Goal: Task Accomplishment & Management: Complete application form

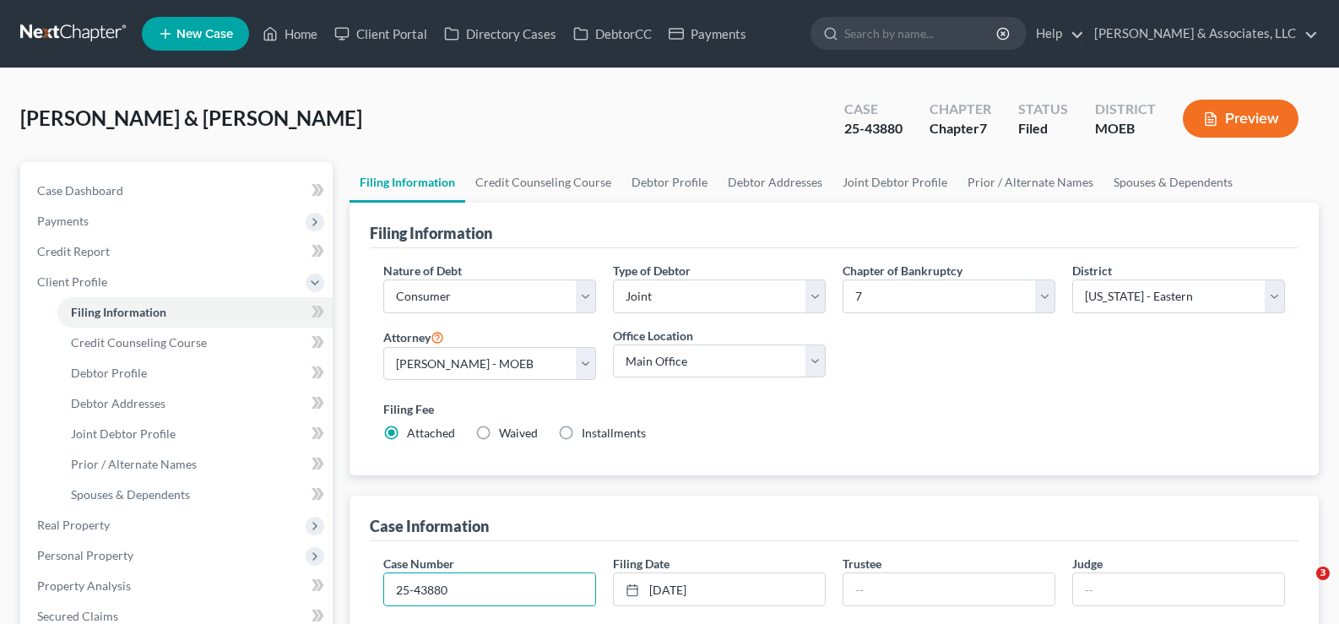
select select "1"
select select "0"
select select "45"
select select "0"
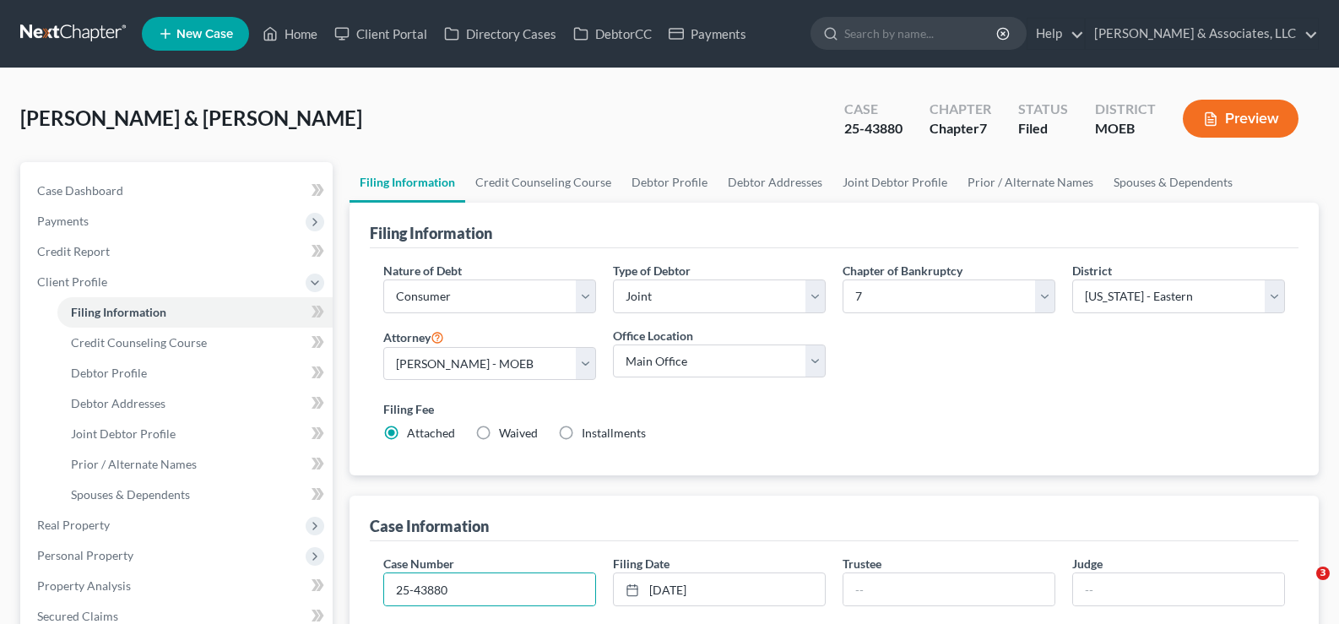
select select "26"
click at [298, 30] on link "Home" at bounding box center [290, 34] width 72 height 30
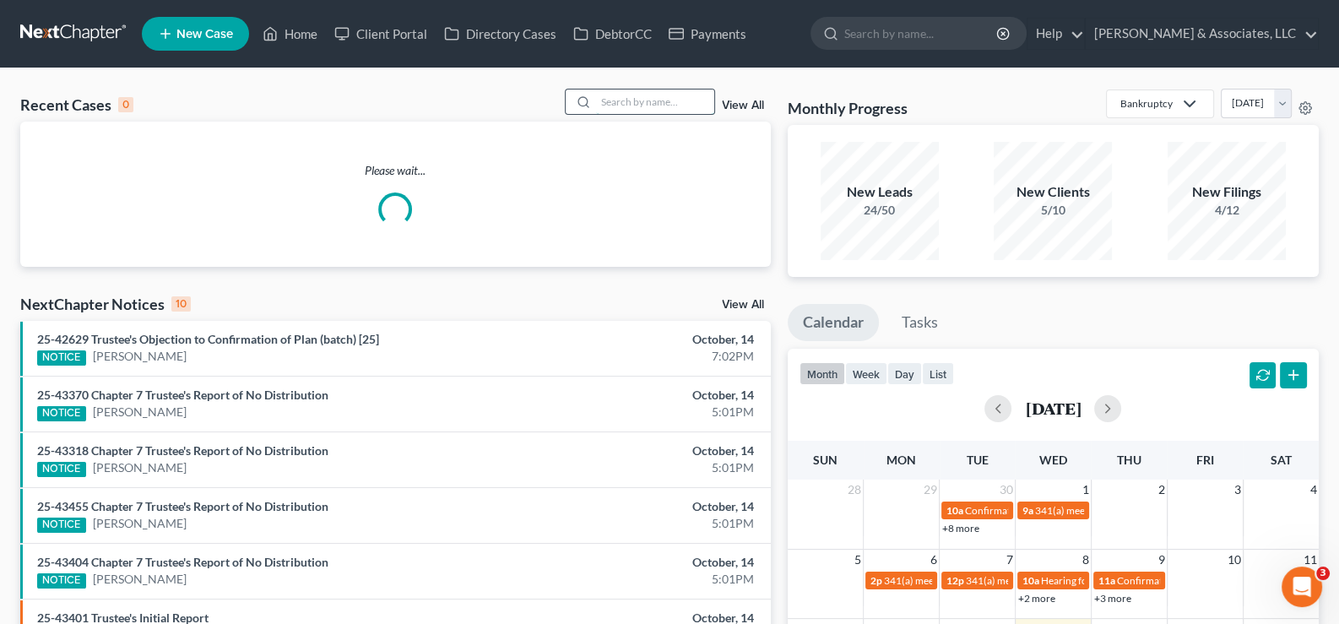
click at [629, 108] on input "search" at bounding box center [655, 102] width 118 height 24
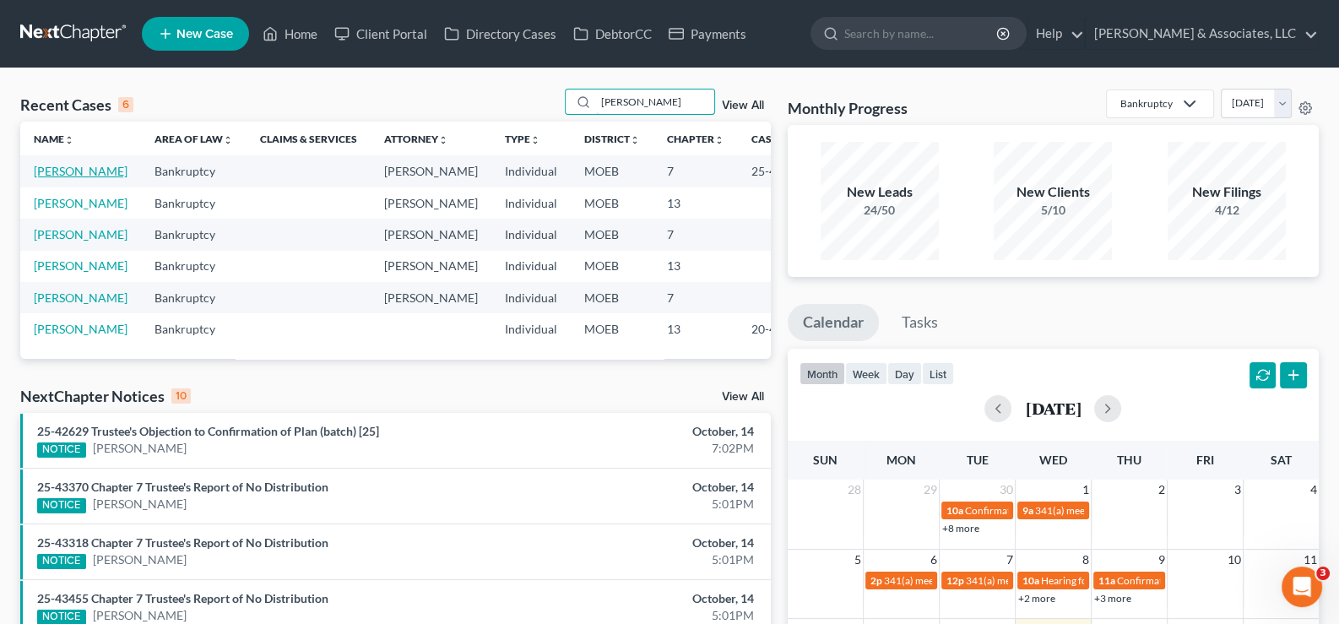
type input "[PERSON_NAME]"
click at [62, 178] on link "[PERSON_NAME]" at bounding box center [81, 171] width 94 height 14
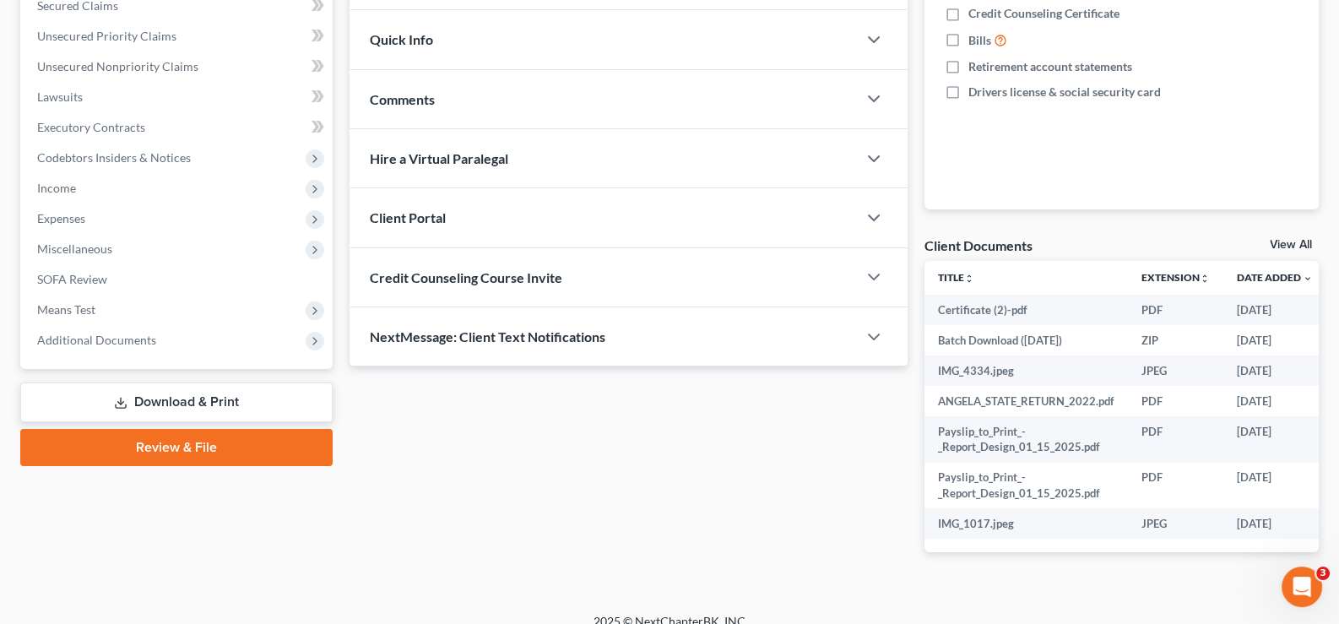
scroll to position [429, 0]
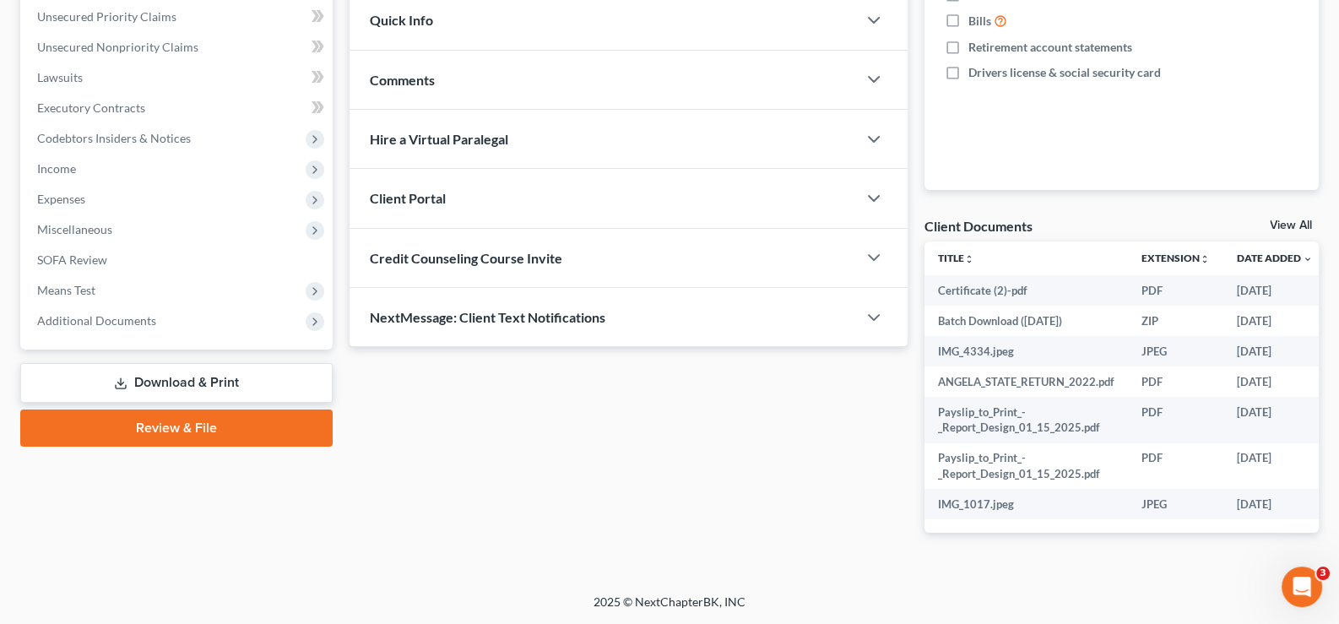
click at [507, 309] on span "NextMessage: Client Text Notifications" at bounding box center [488, 317] width 236 height 16
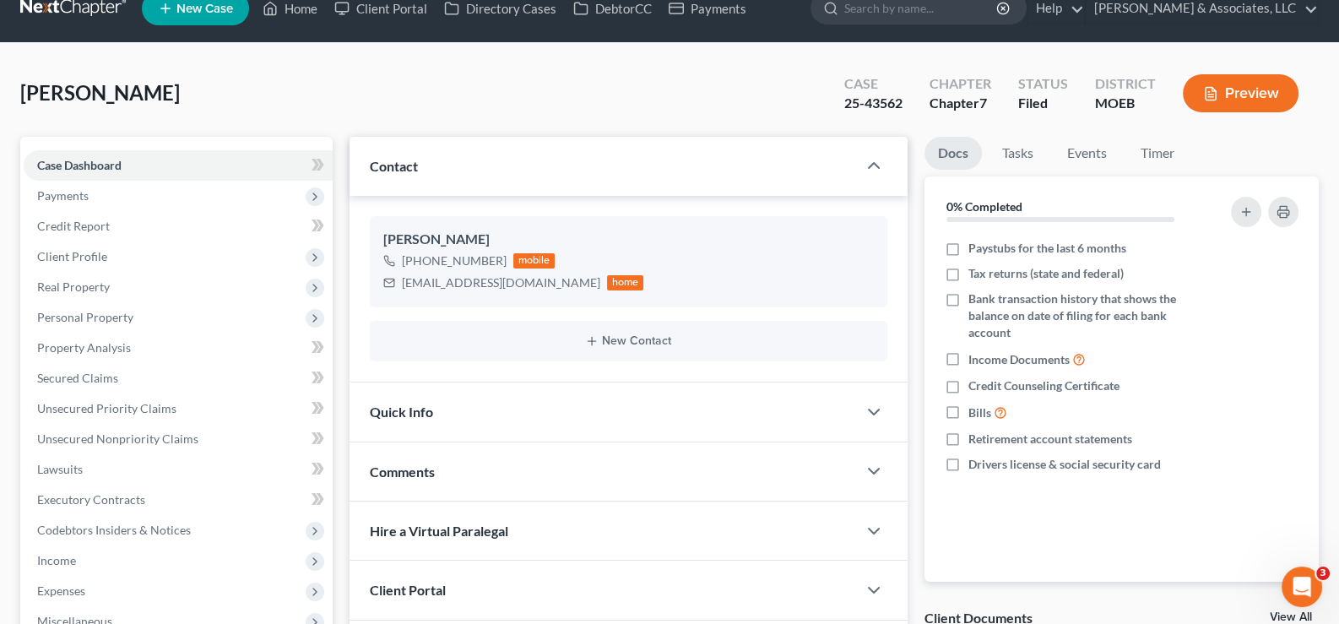
scroll to position [0, 0]
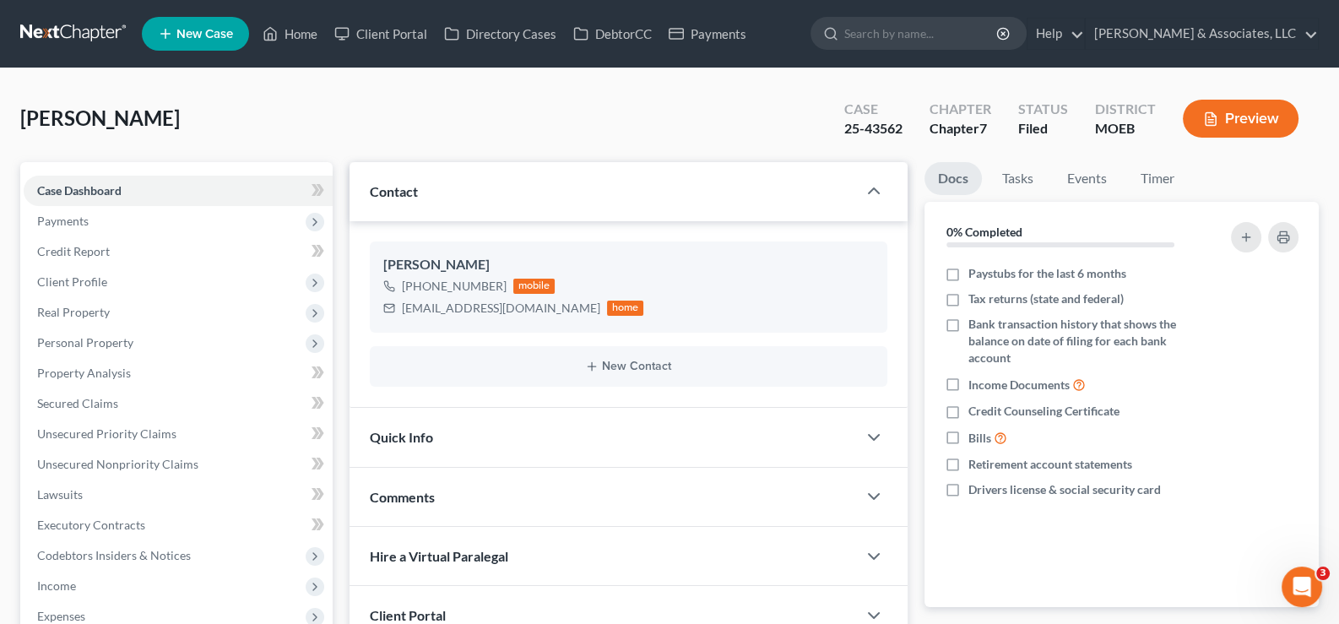
click at [378, 192] on span "Contact" at bounding box center [394, 191] width 48 height 16
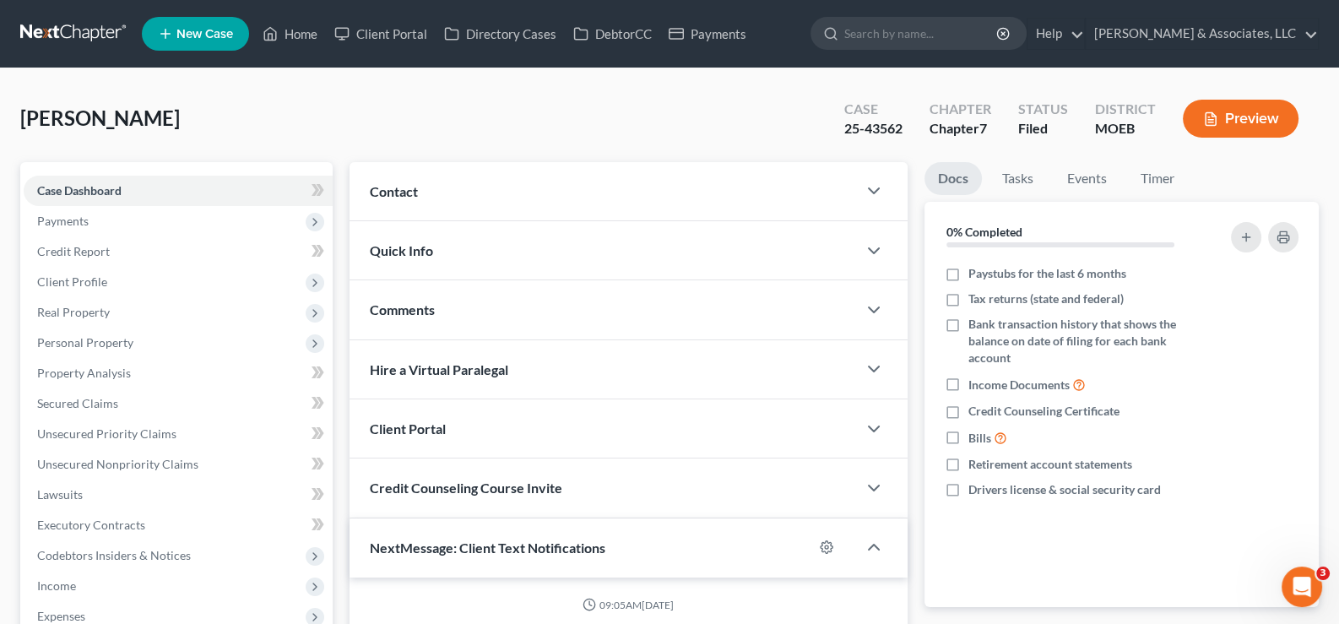
click at [397, 186] on span "Contact" at bounding box center [394, 191] width 48 height 16
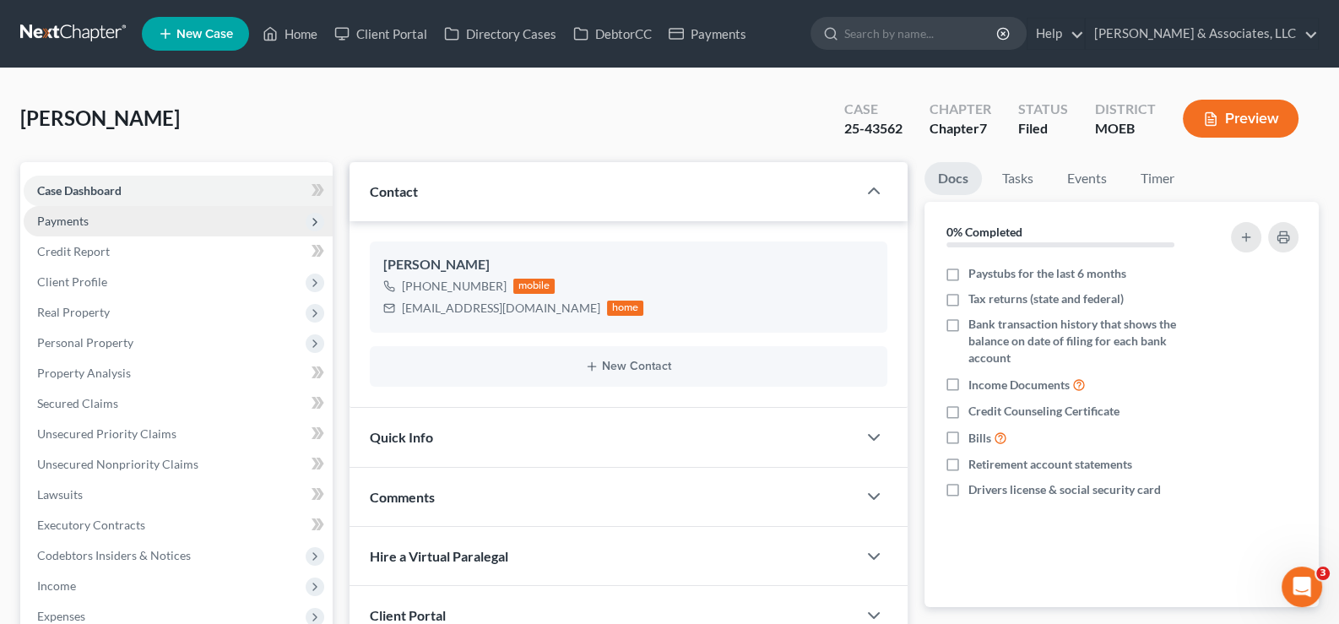
click at [70, 219] on span "Payments" at bounding box center [63, 221] width 52 height 14
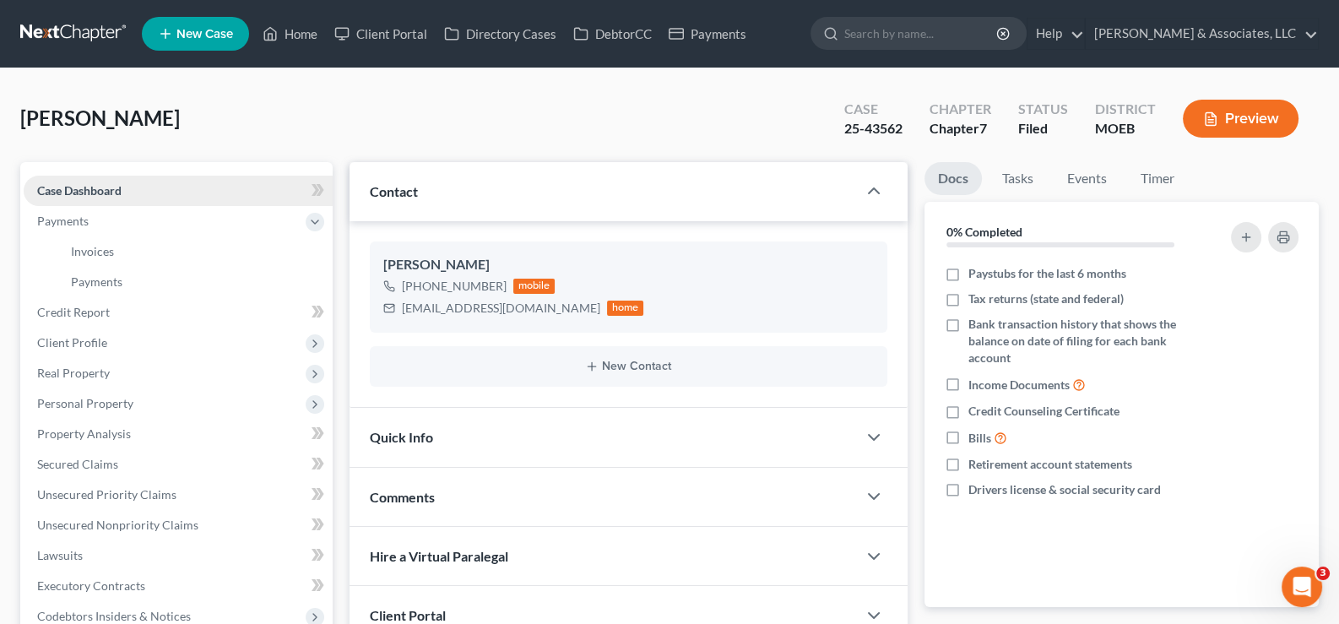
click at [92, 191] on span "Case Dashboard" at bounding box center [79, 190] width 84 height 14
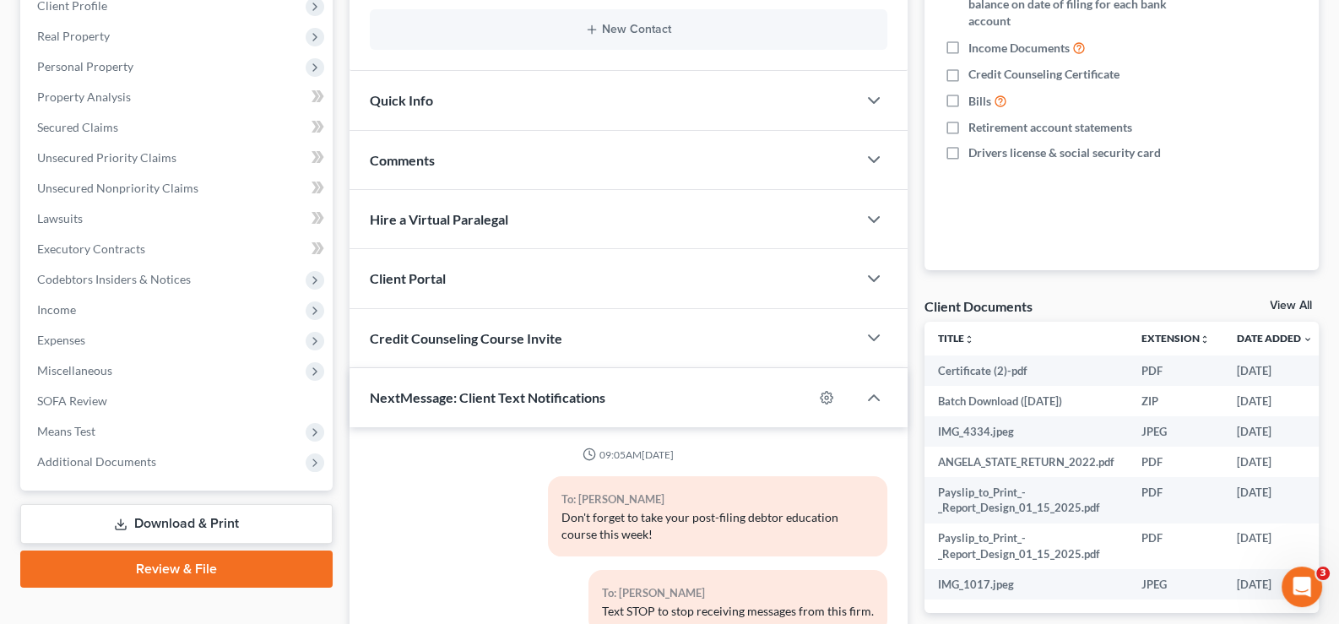
scroll to position [337, 0]
click at [422, 339] on span "Credit Counseling Course Invite" at bounding box center [466, 338] width 193 height 16
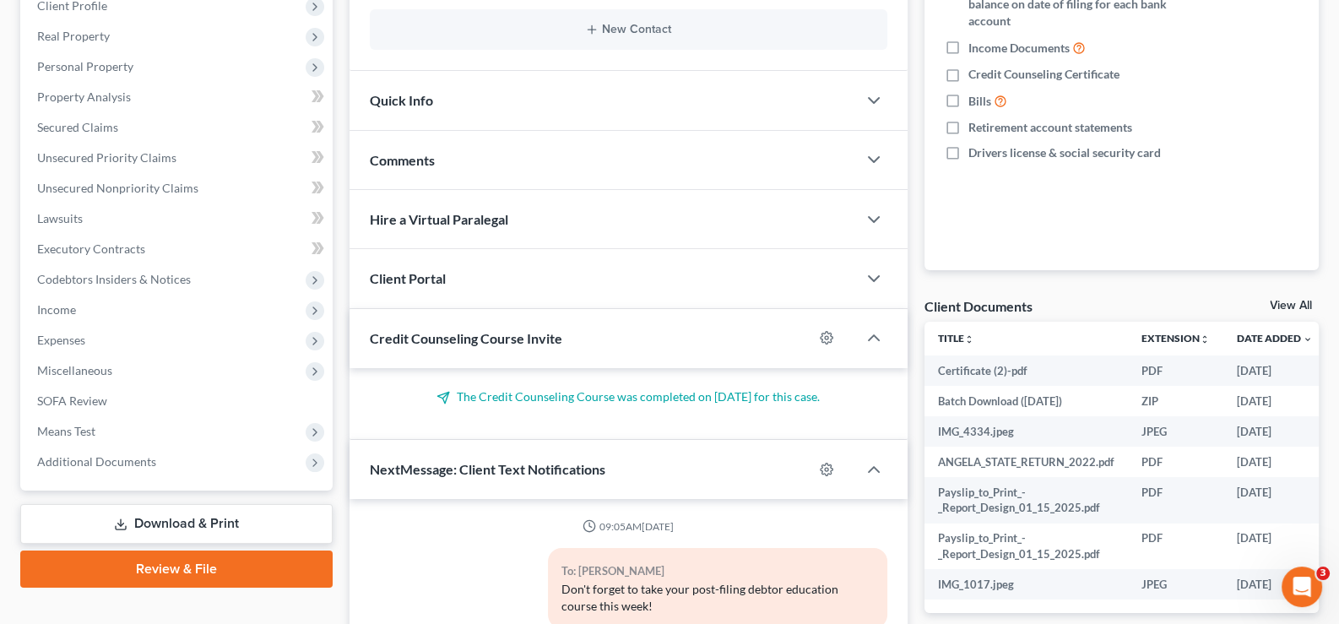
click at [422, 339] on span "Credit Counseling Course Invite" at bounding box center [466, 338] width 193 height 16
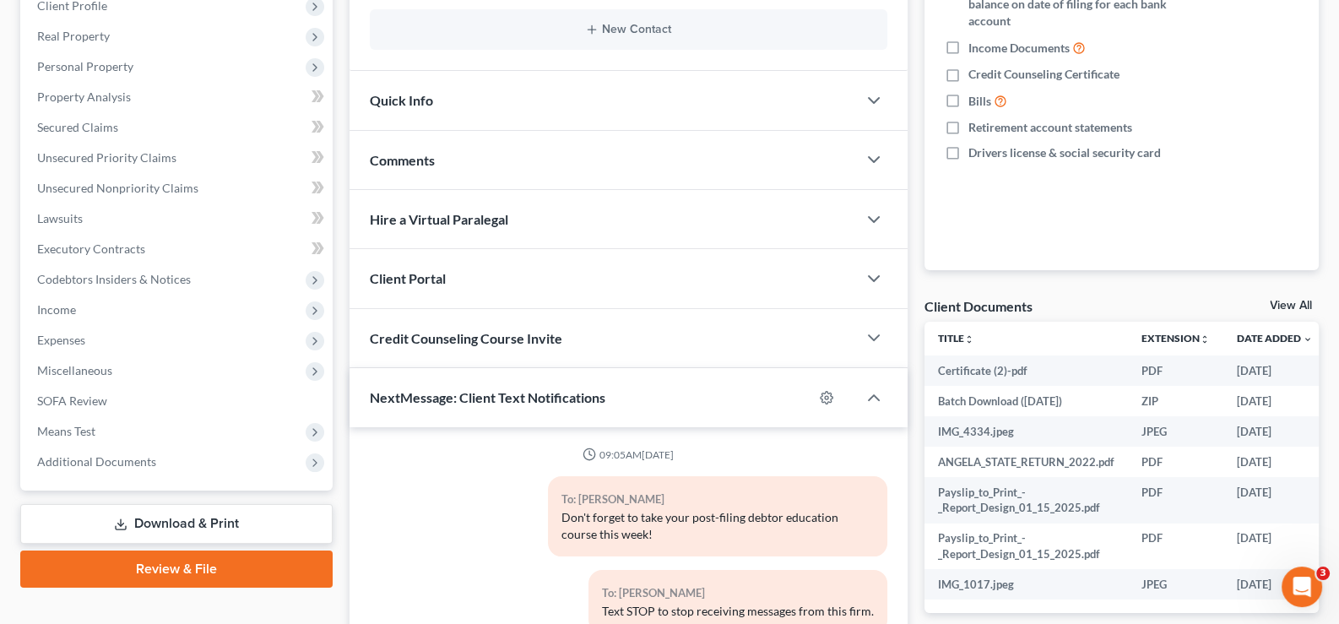
click at [431, 389] on span "NextMessage: Client Text Notifications" at bounding box center [488, 397] width 236 height 16
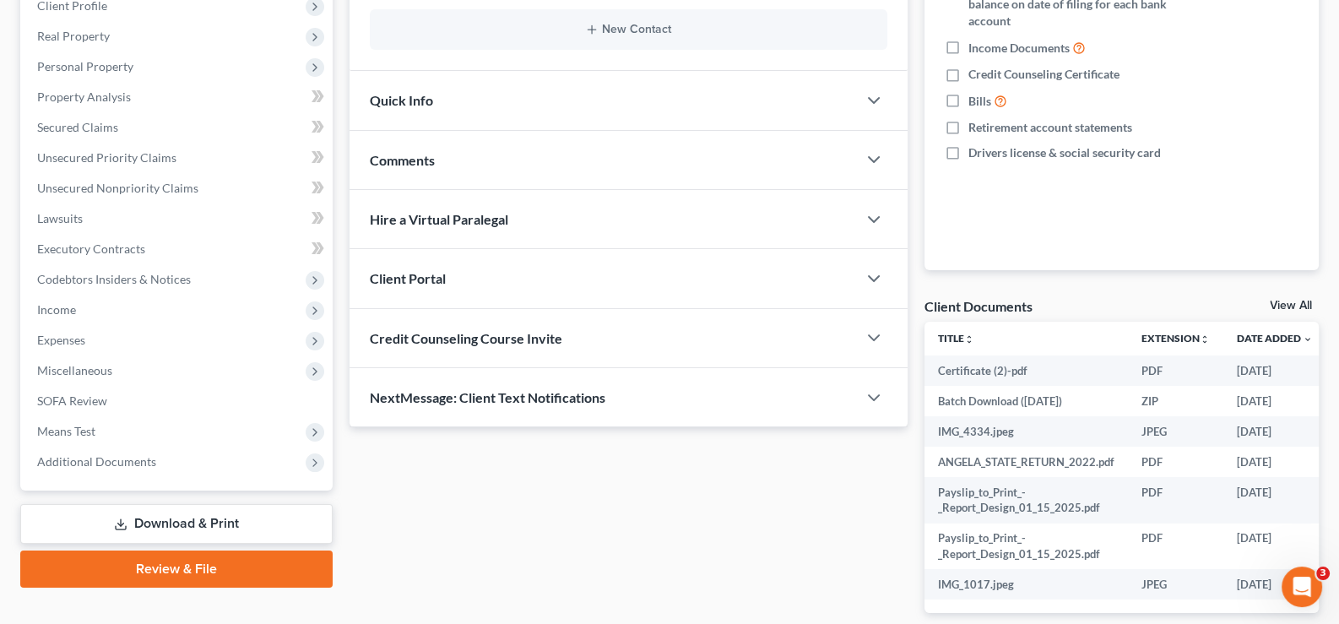
click at [422, 277] on span "Client Portal" at bounding box center [408, 278] width 76 height 16
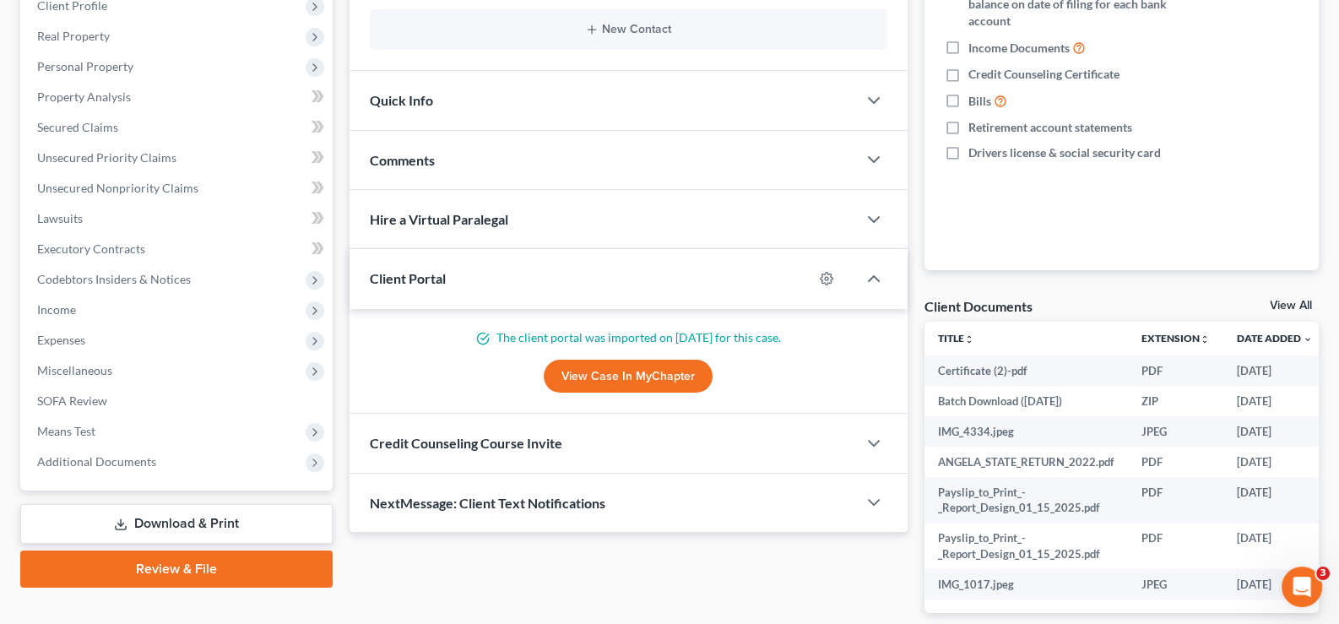
click at [422, 277] on span "Client Portal" at bounding box center [408, 278] width 76 height 16
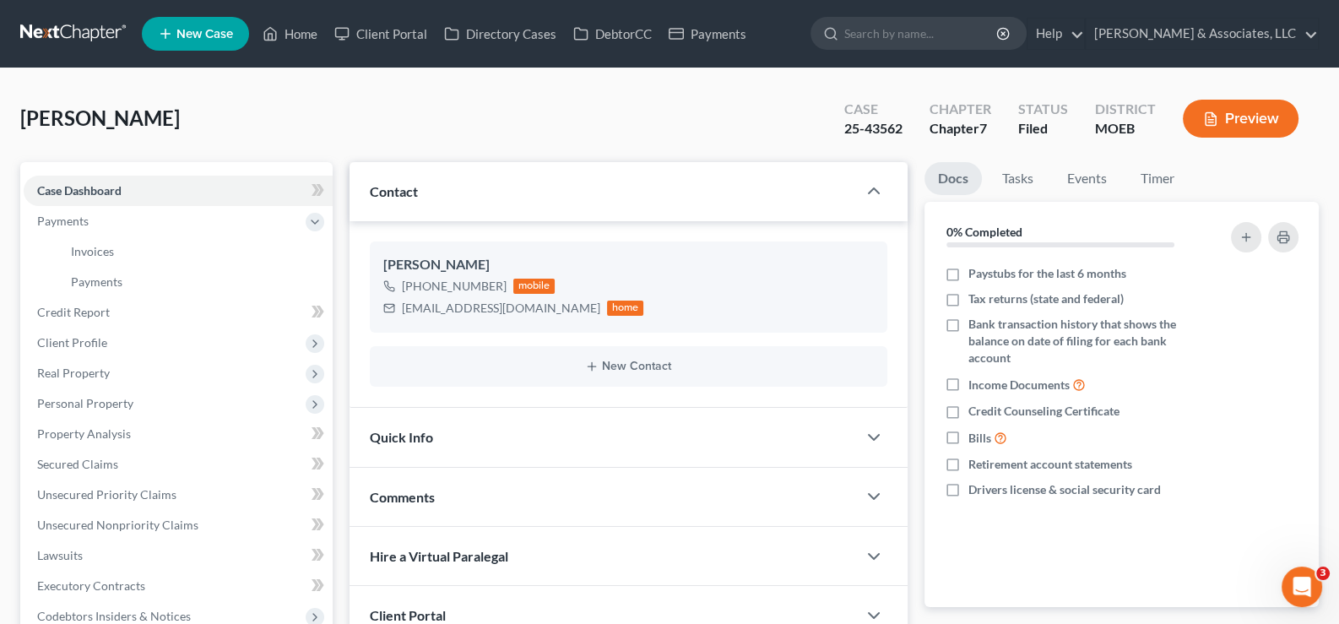
scroll to position [0, 0]
click at [86, 194] on span "Case Dashboard" at bounding box center [79, 190] width 84 height 14
click at [54, 339] on span "Client Profile" at bounding box center [72, 342] width 70 height 14
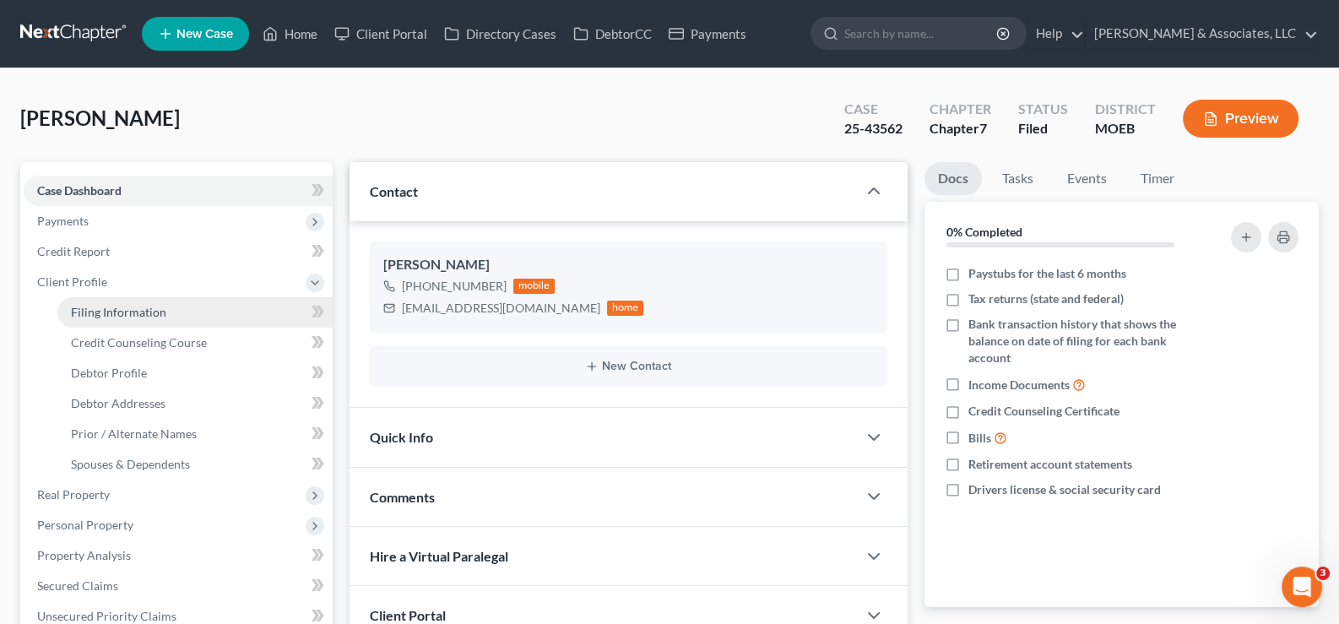
scroll to position [168, 0]
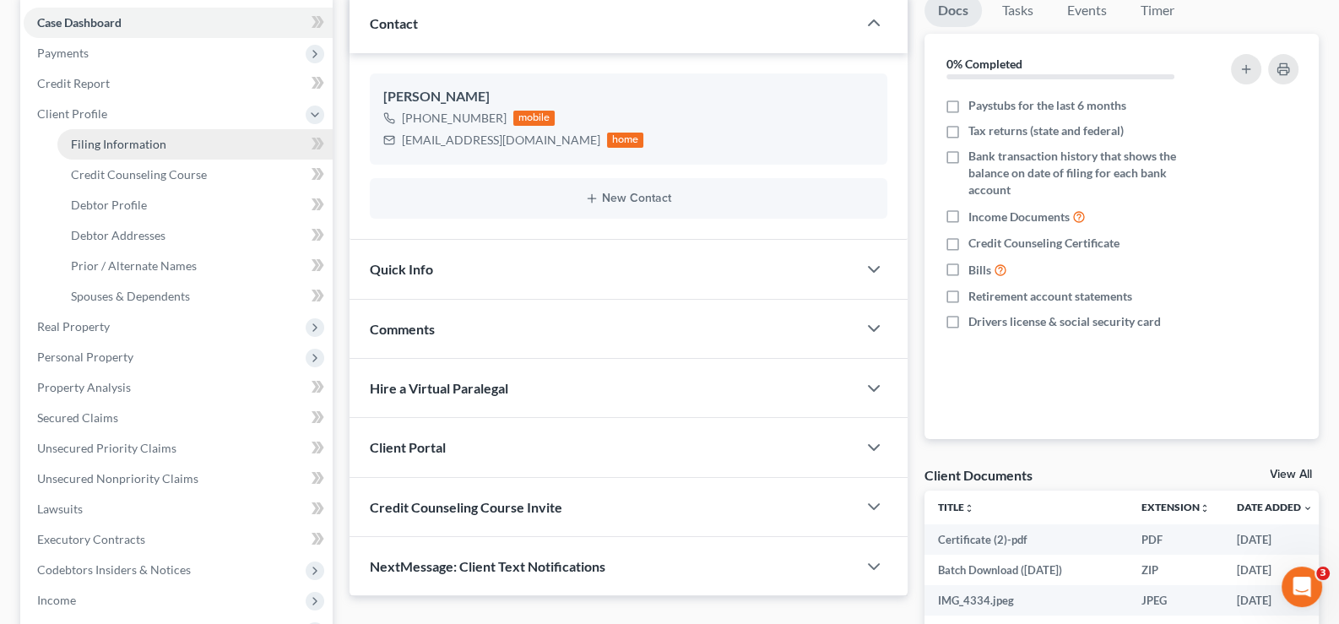
click at [110, 143] on span "Filing Information" at bounding box center [118, 144] width 95 height 14
select select "1"
select select "0"
select select "45"
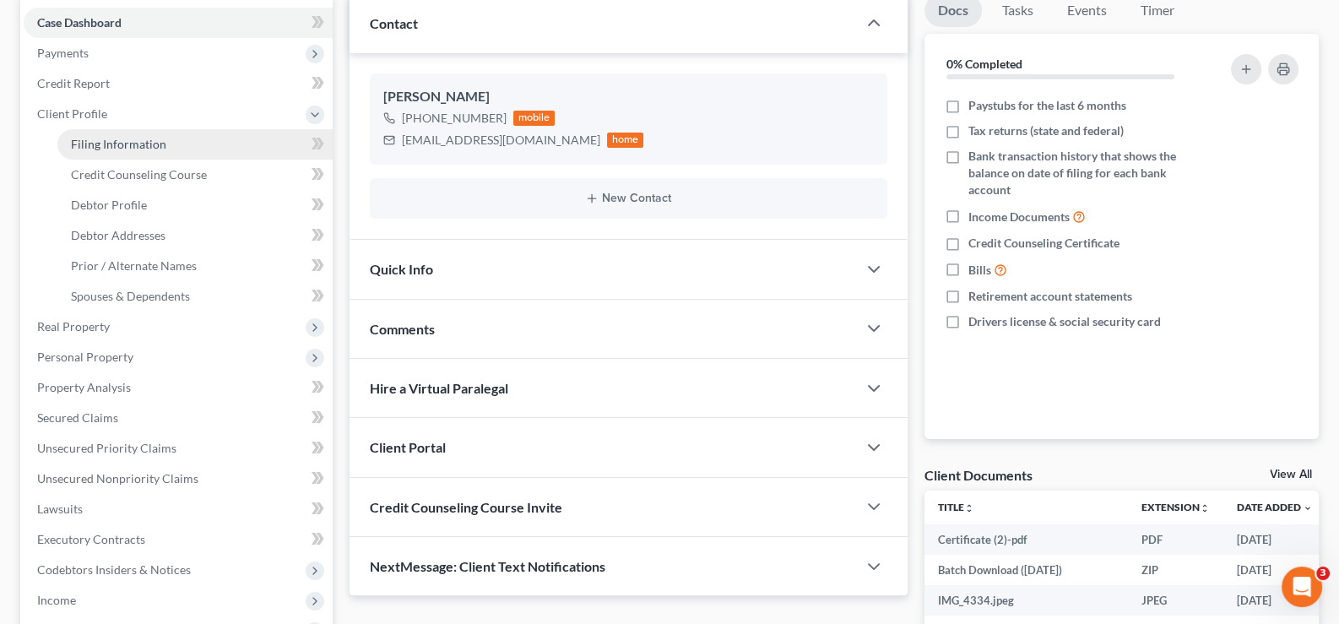
select select "0"
select select "26"
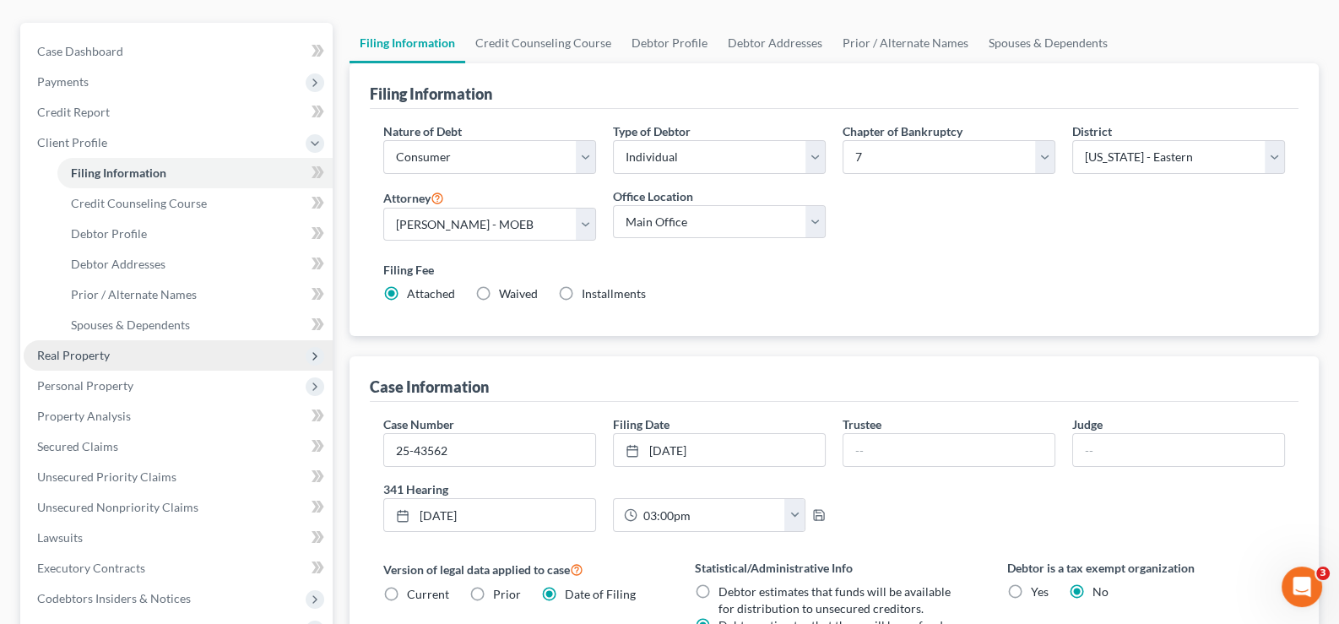
scroll to position [168, 0]
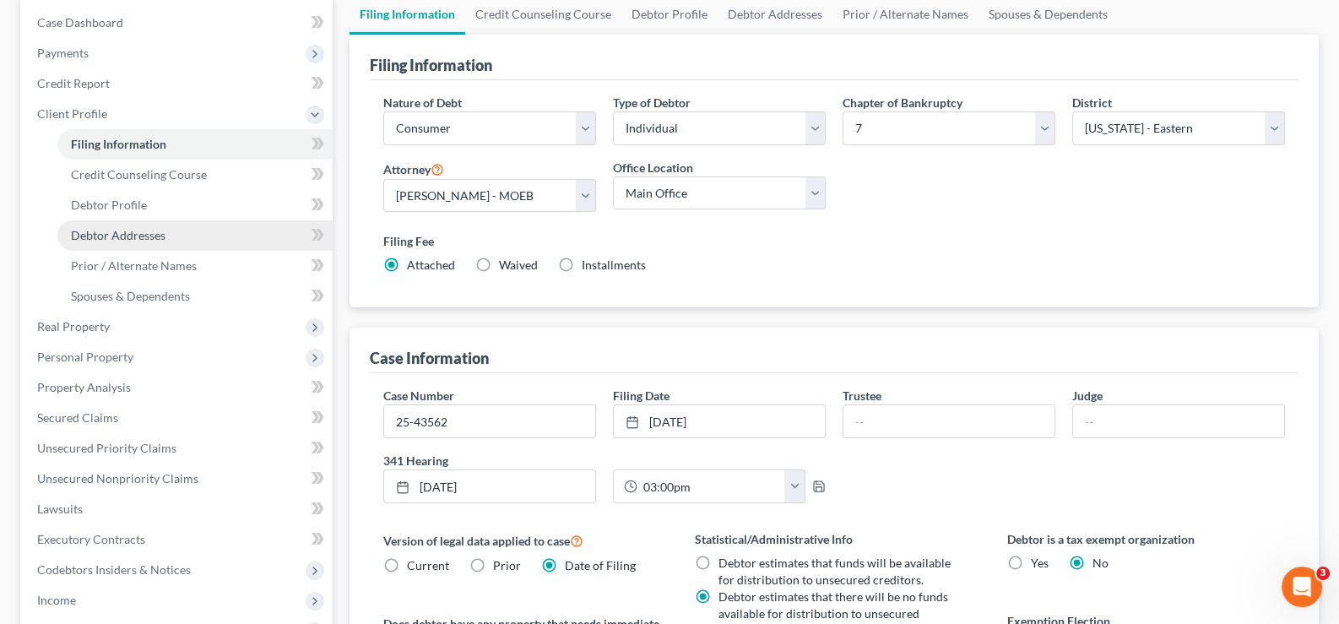
click at [127, 231] on span "Debtor Addresses" at bounding box center [118, 235] width 95 height 14
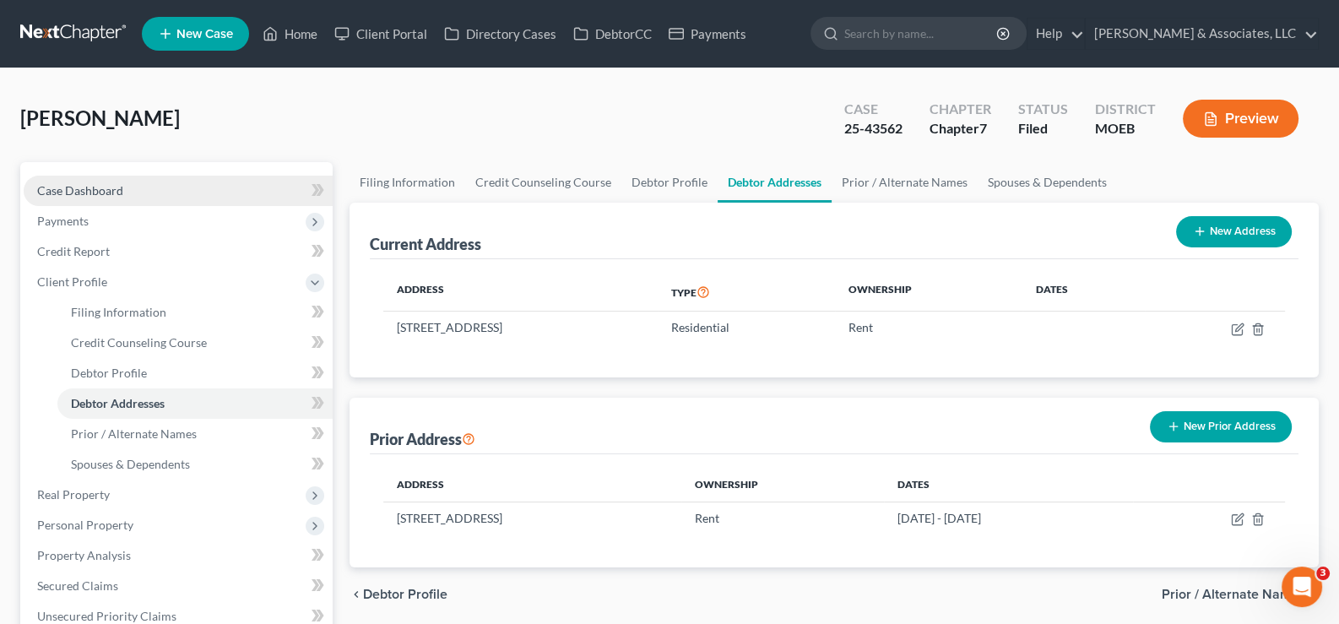
click at [93, 194] on span "Case Dashboard" at bounding box center [80, 190] width 86 height 14
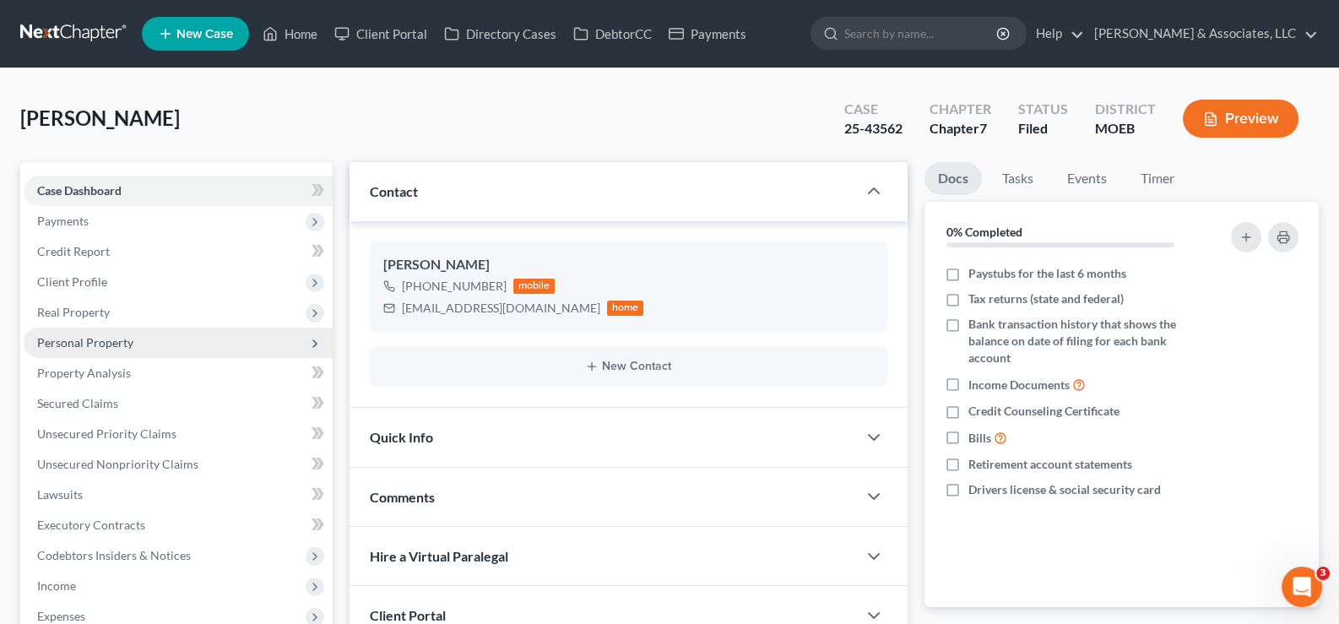
click at [103, 342] on span "Personal Property" at bounding box center [85, 342] width 96 height 14
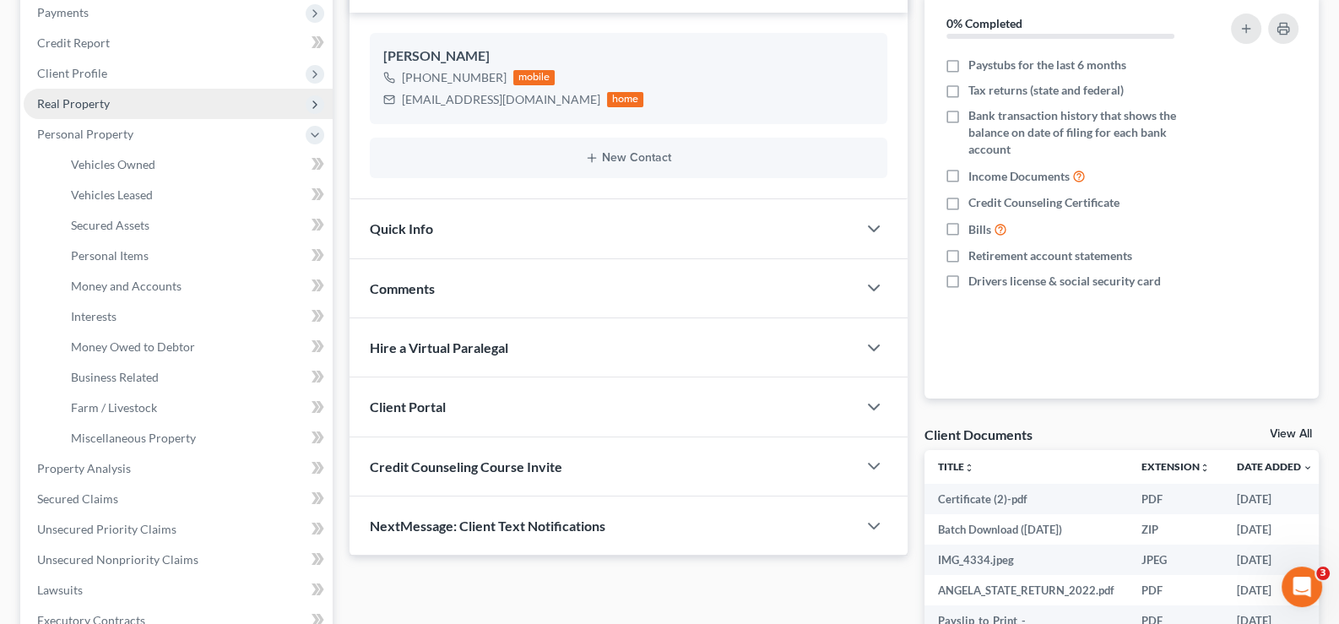
scroll to position [253, 0]
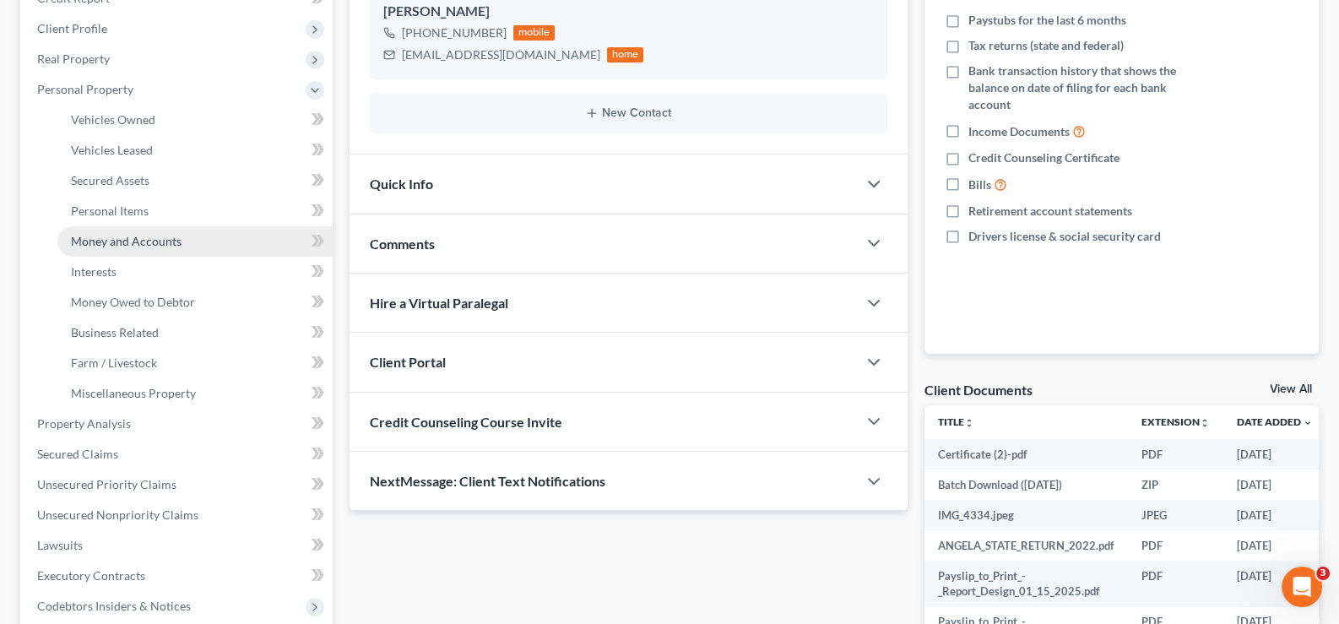
click at [115, 248] on link "Money and Accounts" at bounding box center [194, 241] width 275 height 30
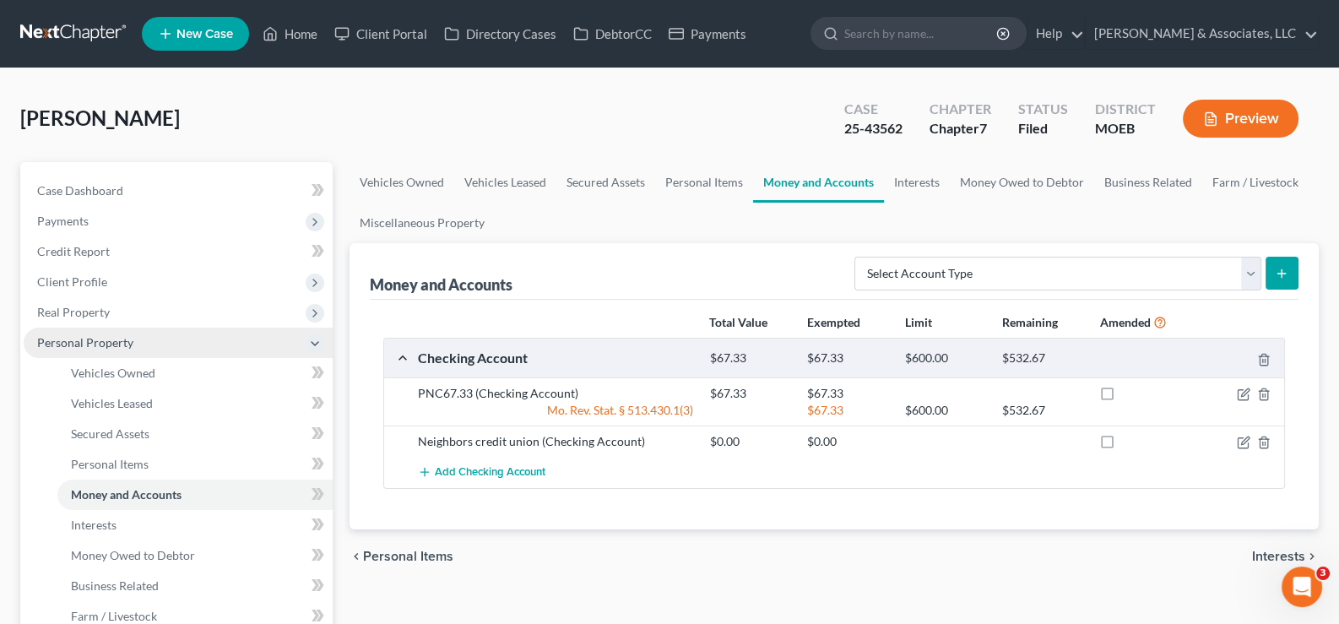
click at [99, 335] on span "Personal Property" at bounding box center [85, 342] width 96 height 14
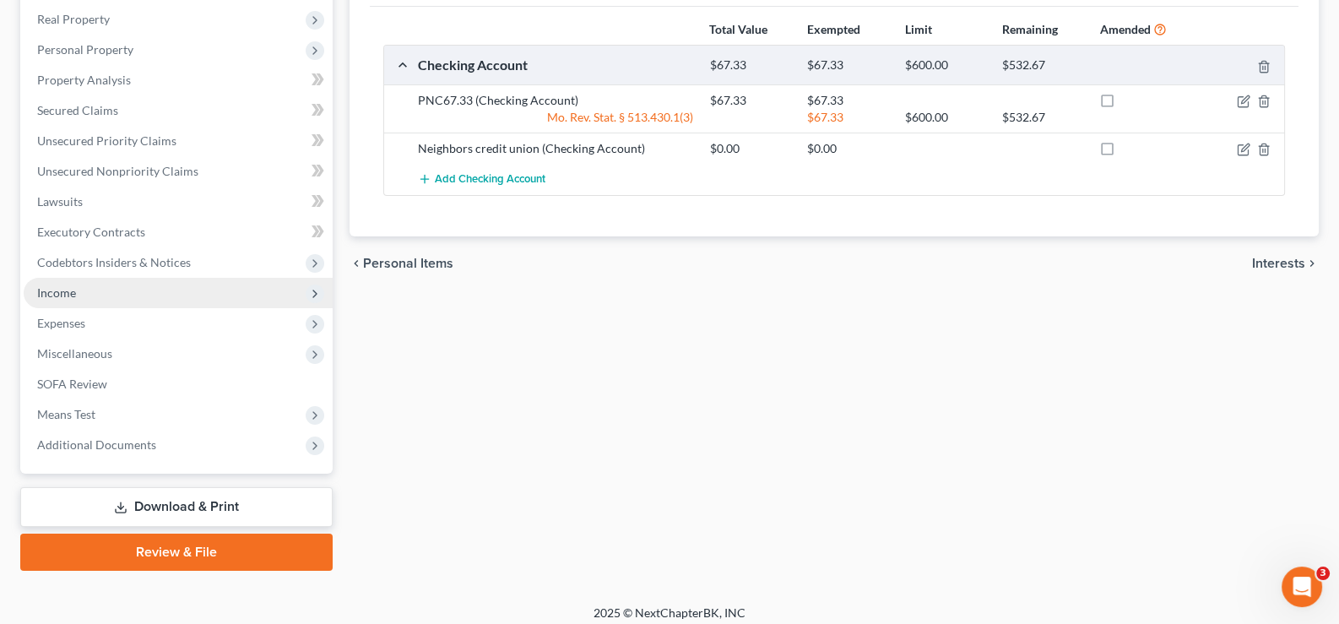
scroll to position [302, 0]
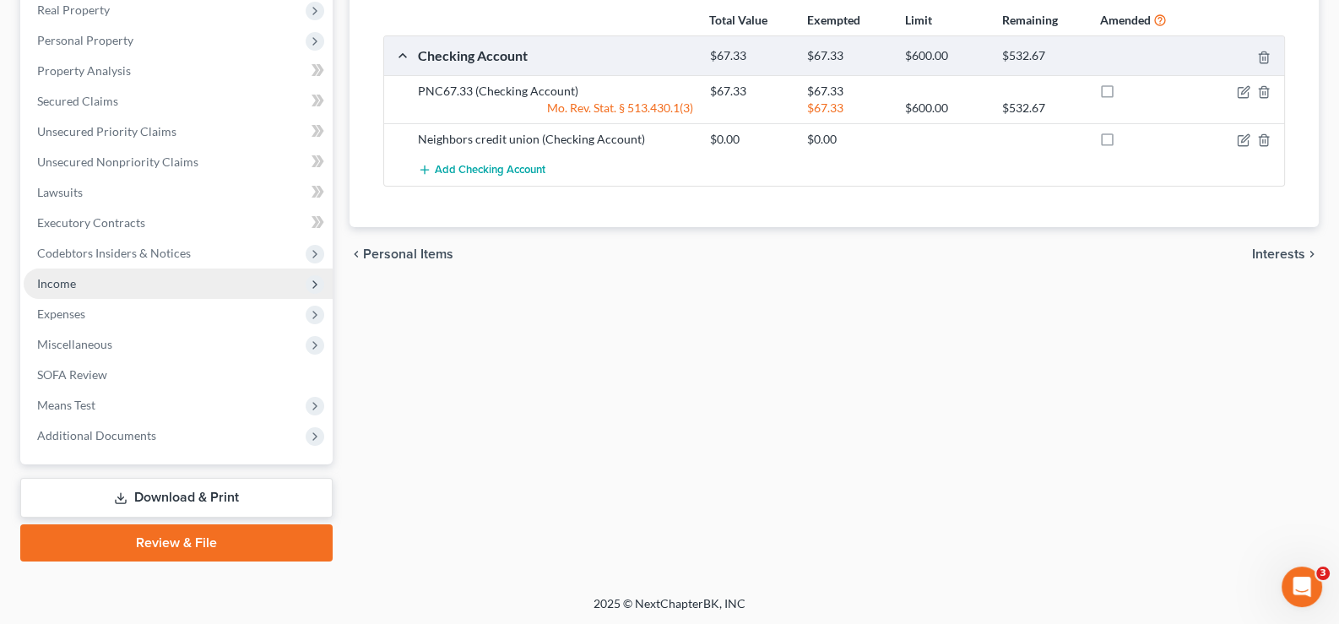
click at [58, 281] on span "Income" at bounding box center [56, 283] width 39 height 14
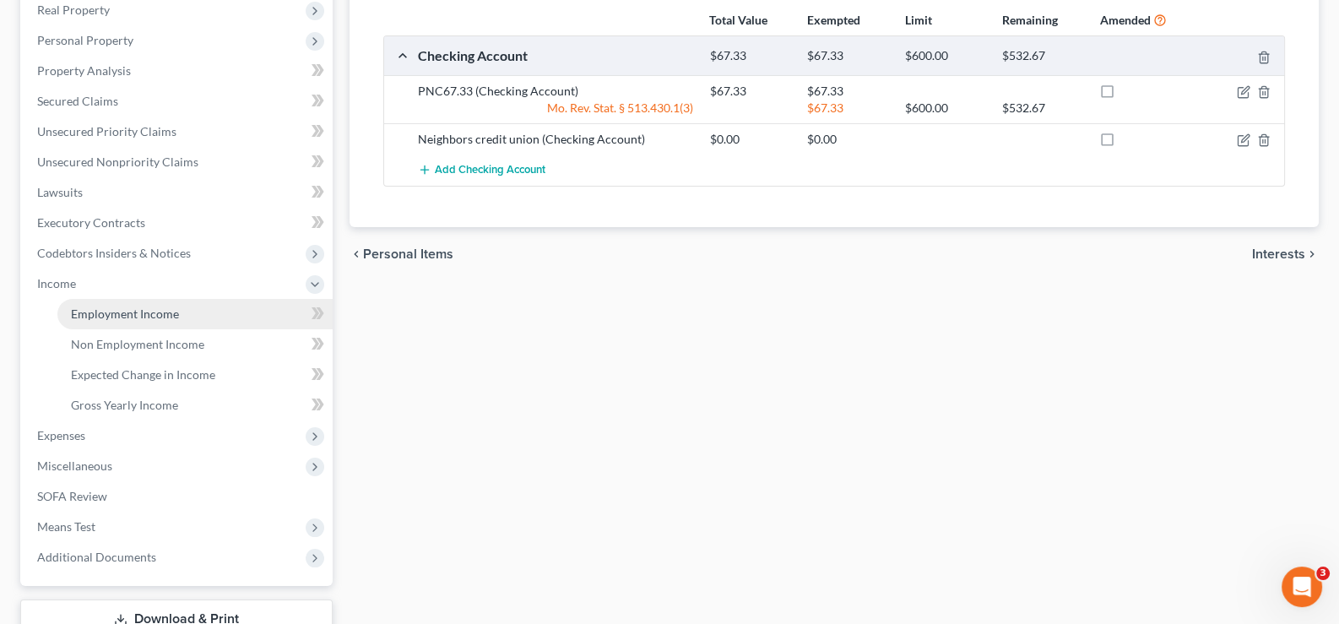
click at [87, 311] on span "Employment Income" at bounding box center [125, 314] width 108 height 14
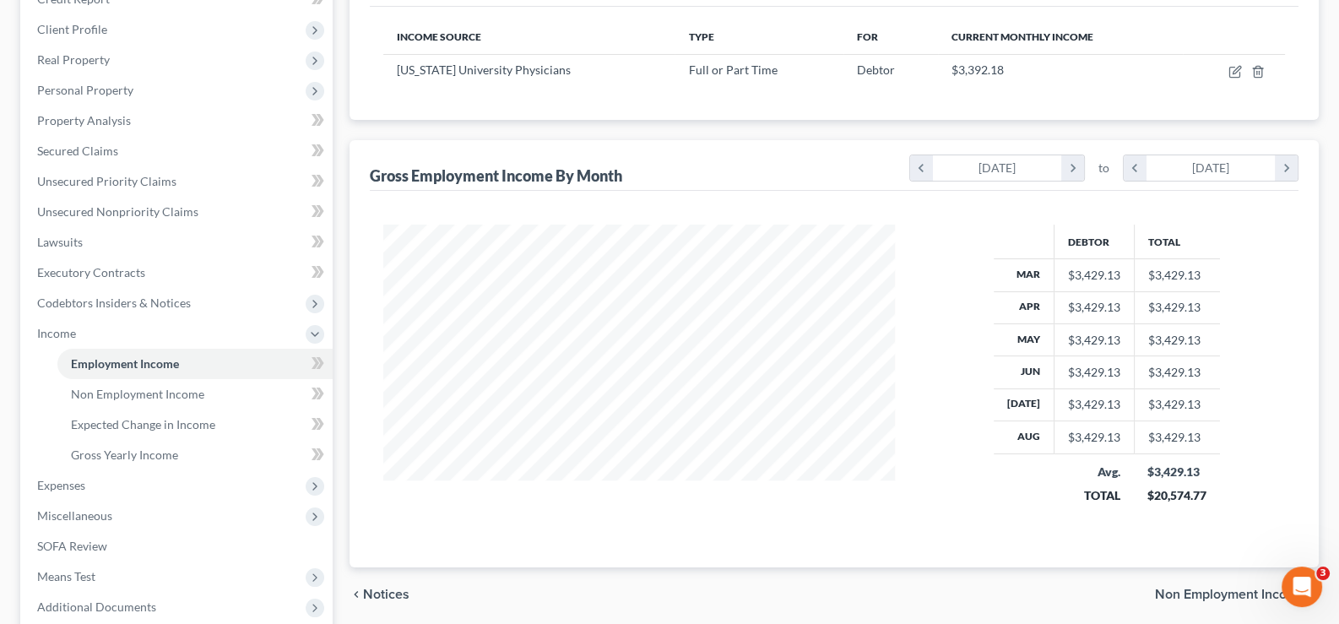
scroll to position [253, 0]
click at [59, 332] on span "Income" at bounding box center [56, 332] width 39 height 14
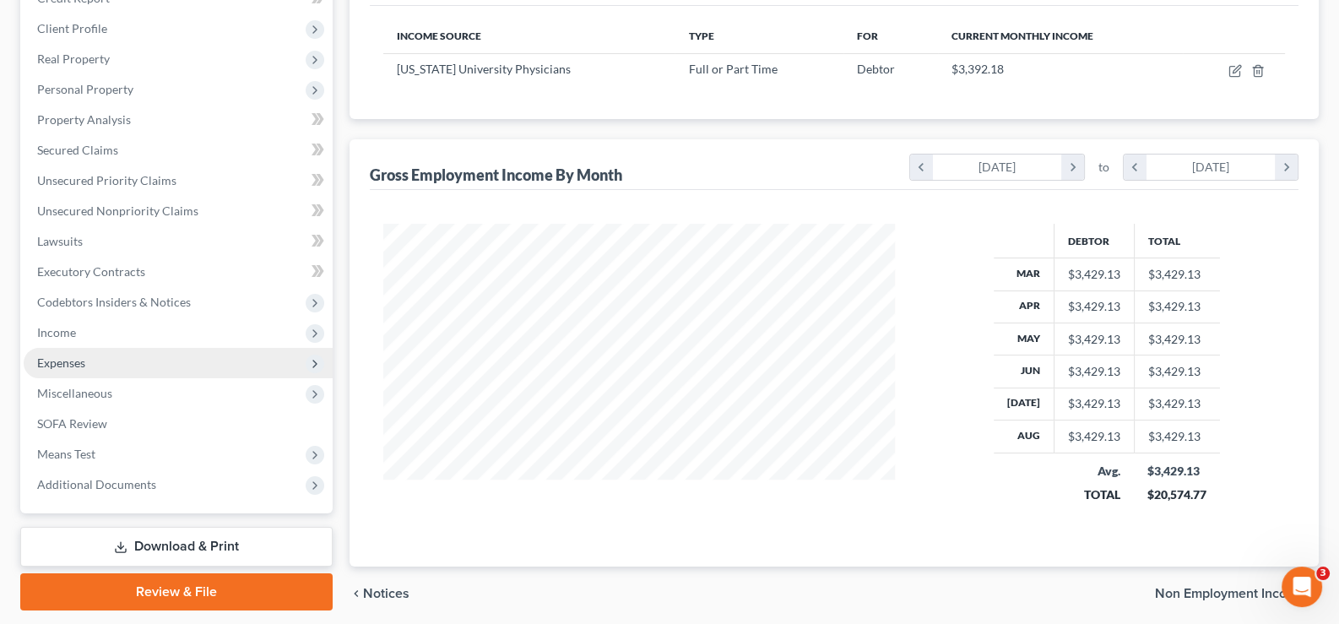
click at [60, 365] on span "Expenses" at bounding box center [61, 362] width 48 height 14
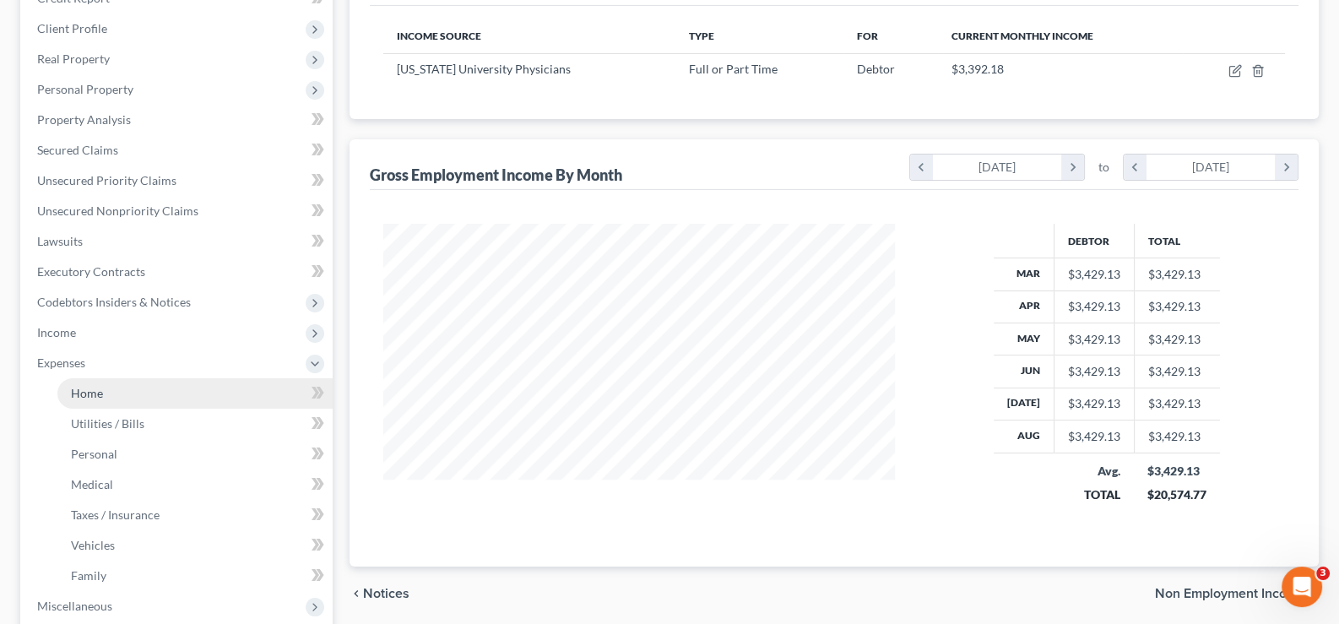
click at [88, 399] on link "Home" at bounding box center [194, 393] width 275 height 30
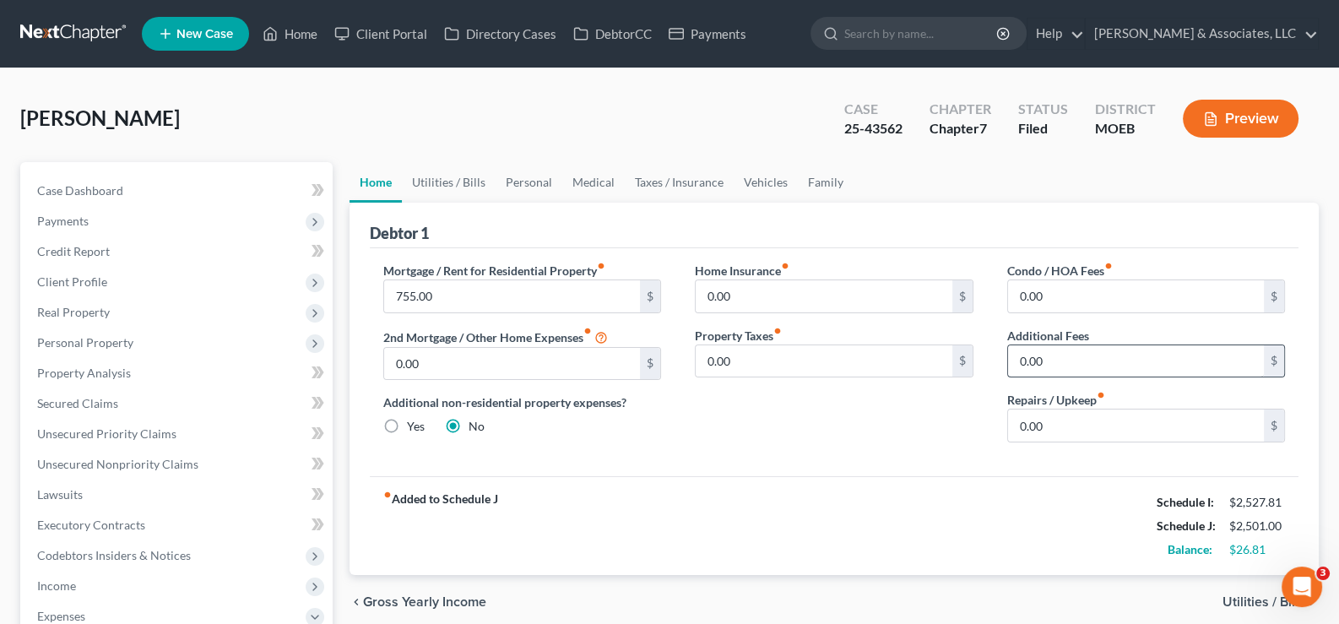
scroll to position [84, 0]
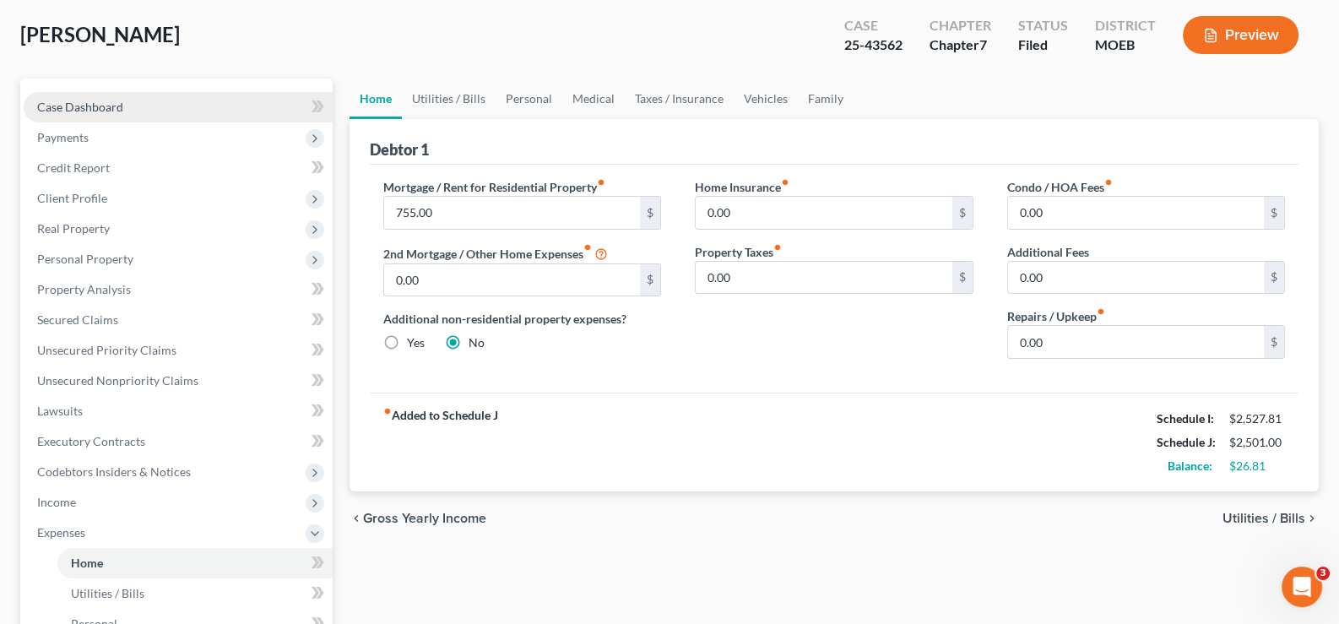
click at [93, 101] on span "Case Dashboard" at bounding box center [80, 107] width 86 height 14
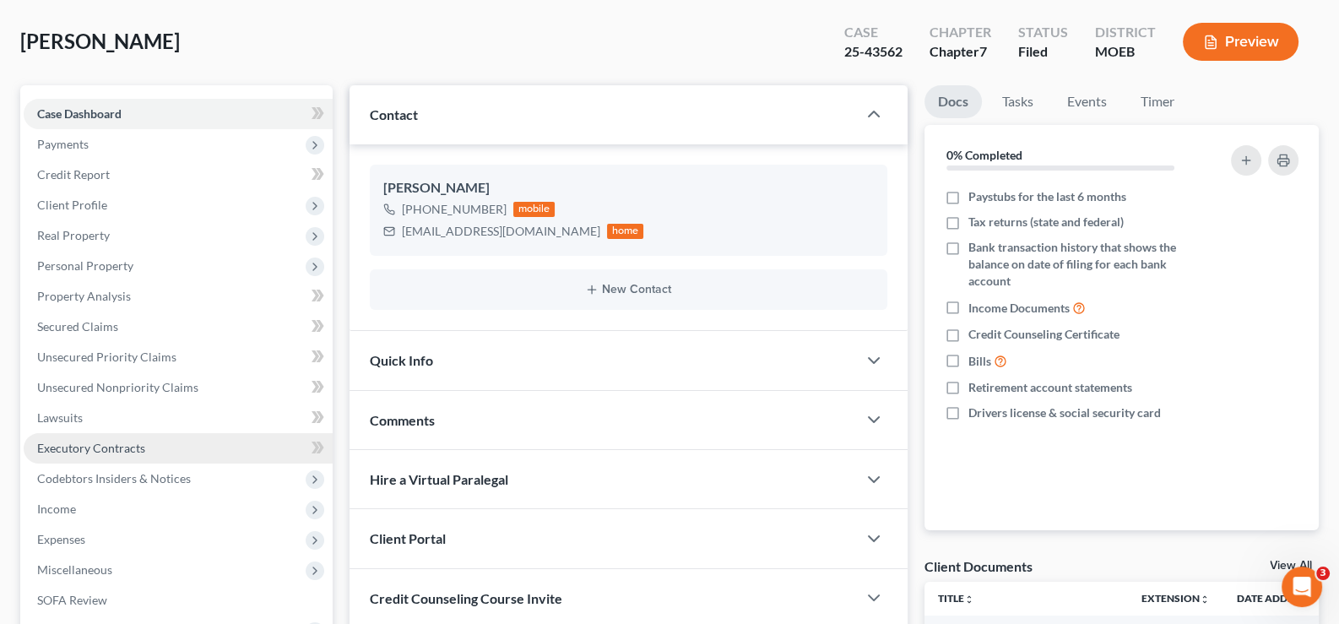
scroll to position [337, 0]
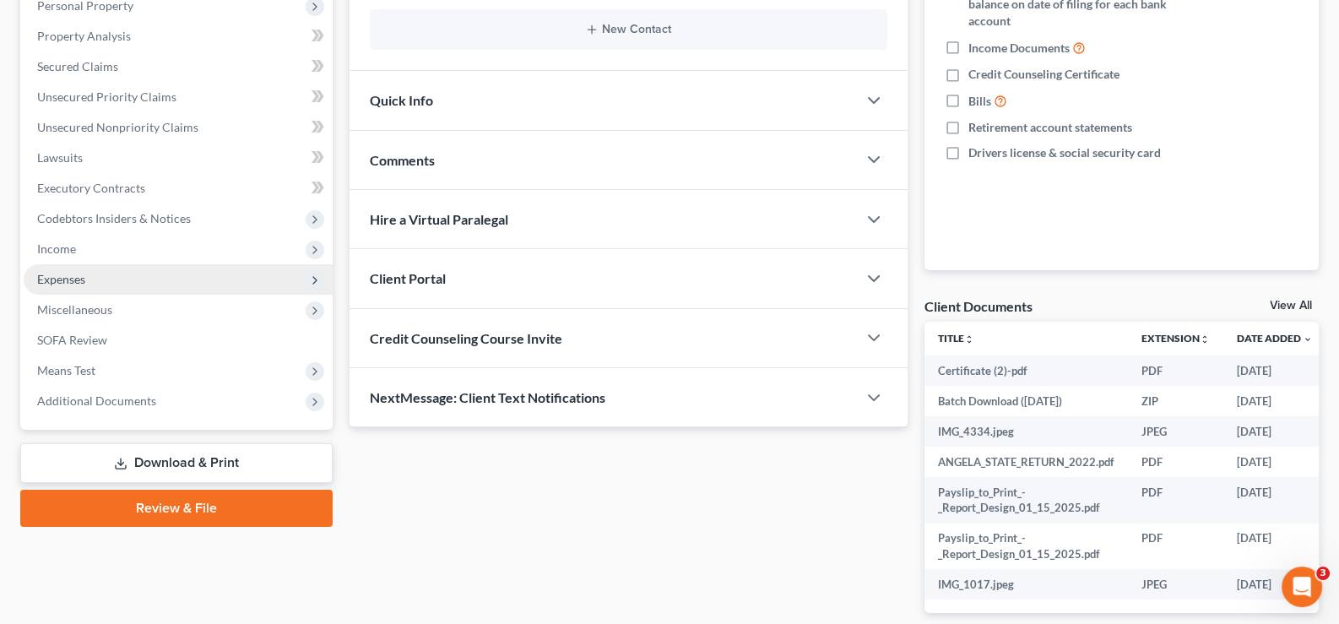
click at [35, 280] on span "Expenses" at bounding box center [178, 279] width 309 height 30
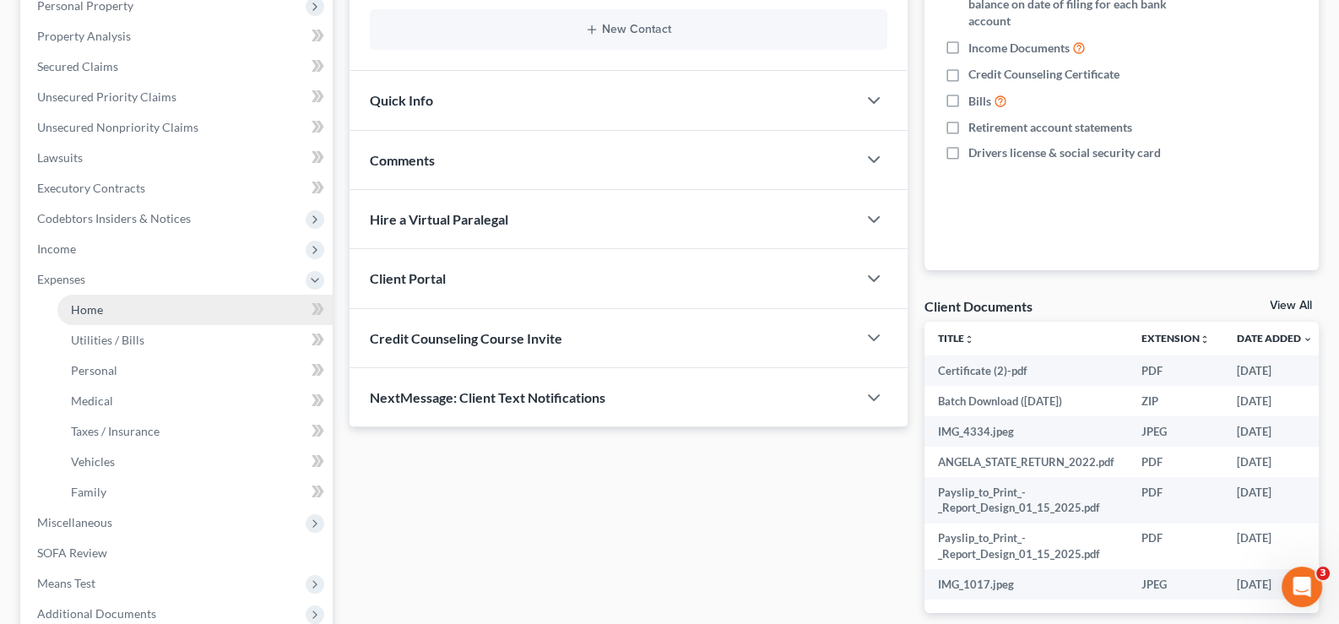
click at [88, 311] on span "Home" at bounding box center [87, 309] width 32 height 14
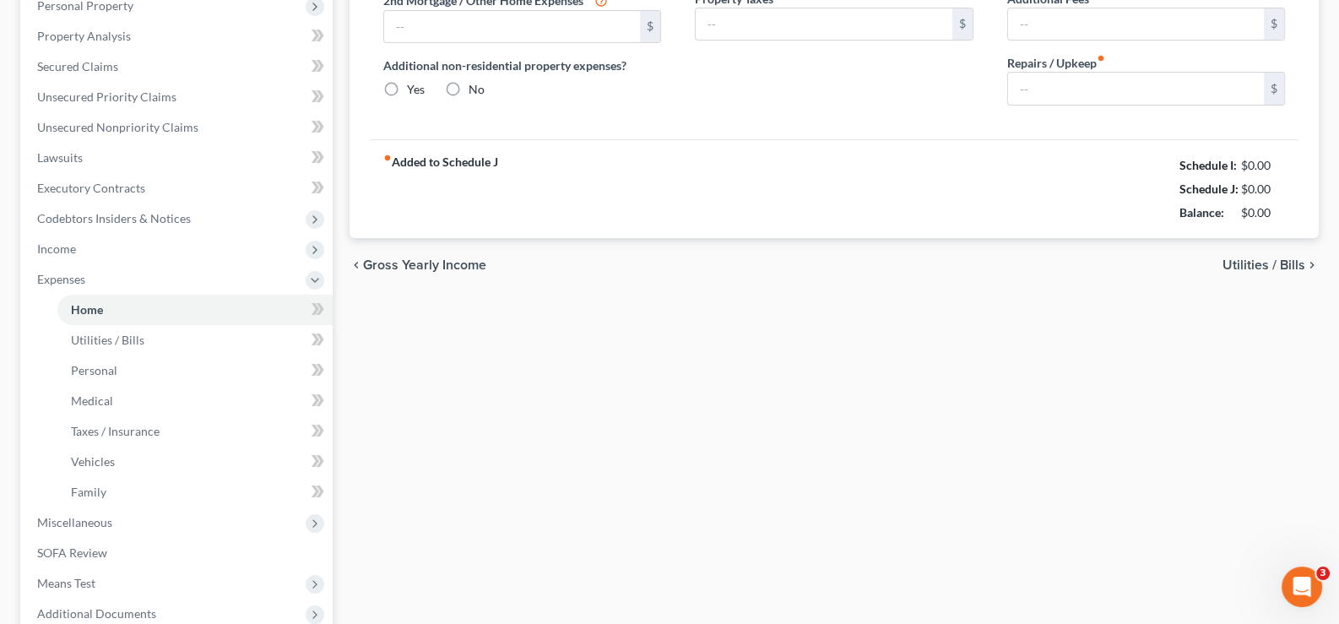
type input "755.00"
type input "0.00"
radio input "true"
type input "0.00"
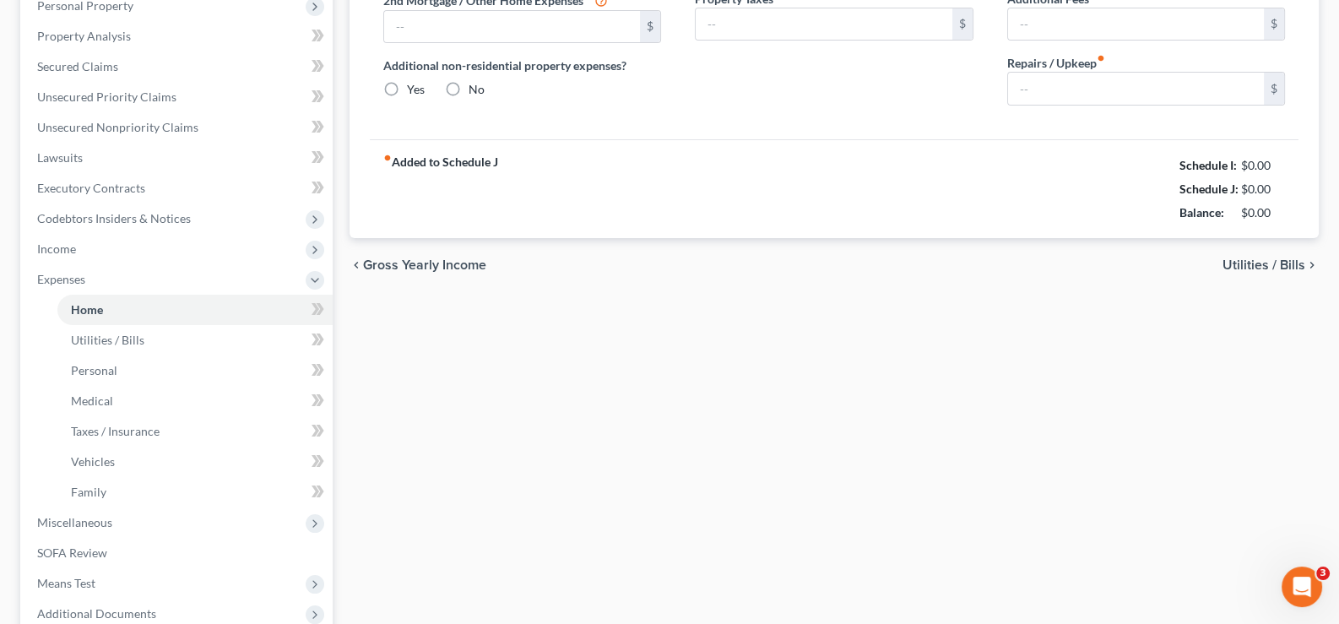
type input "0.00"
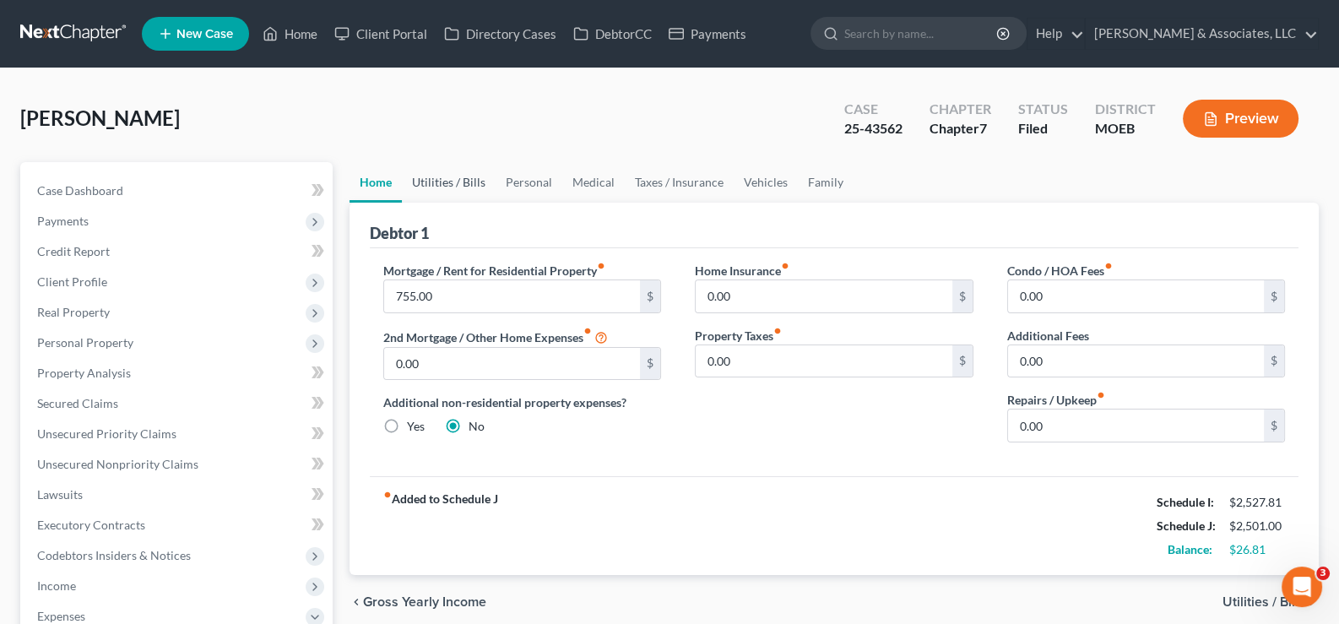
click at [453, 177] on link "Utilities / Bills" at bounding box center [449, 182] width 94 height 41
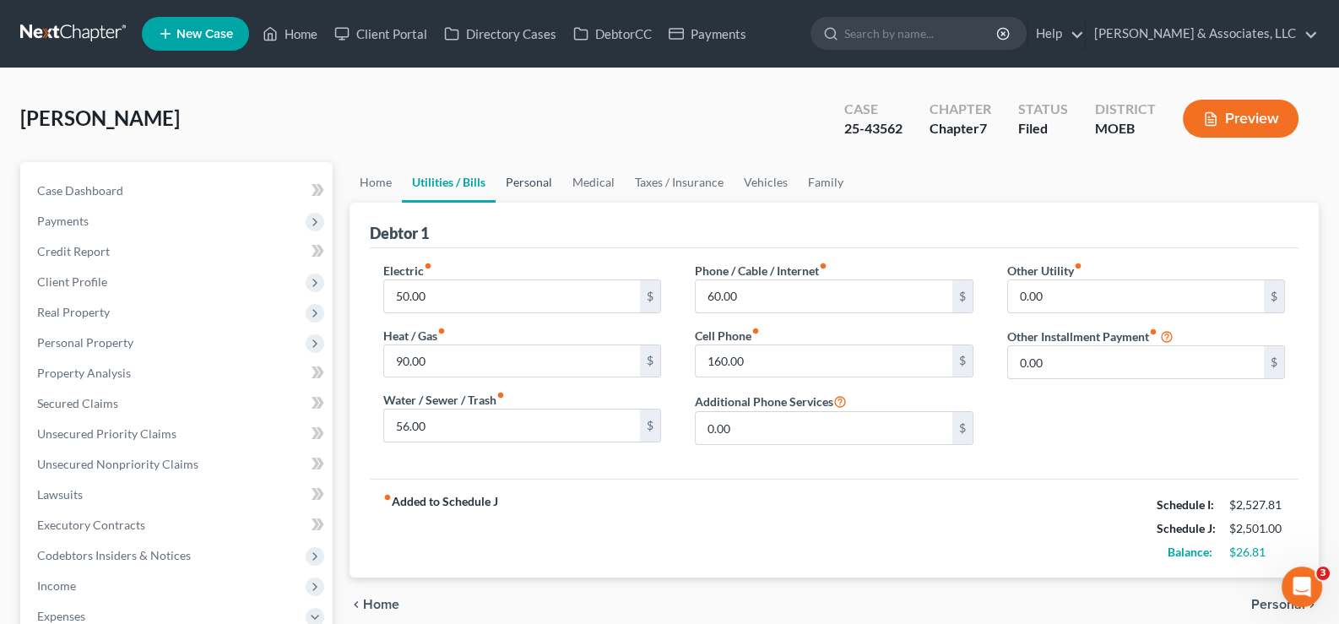
click at [538, 174] on link "Personal" at bounding box center [529, 182] width 67 height 41
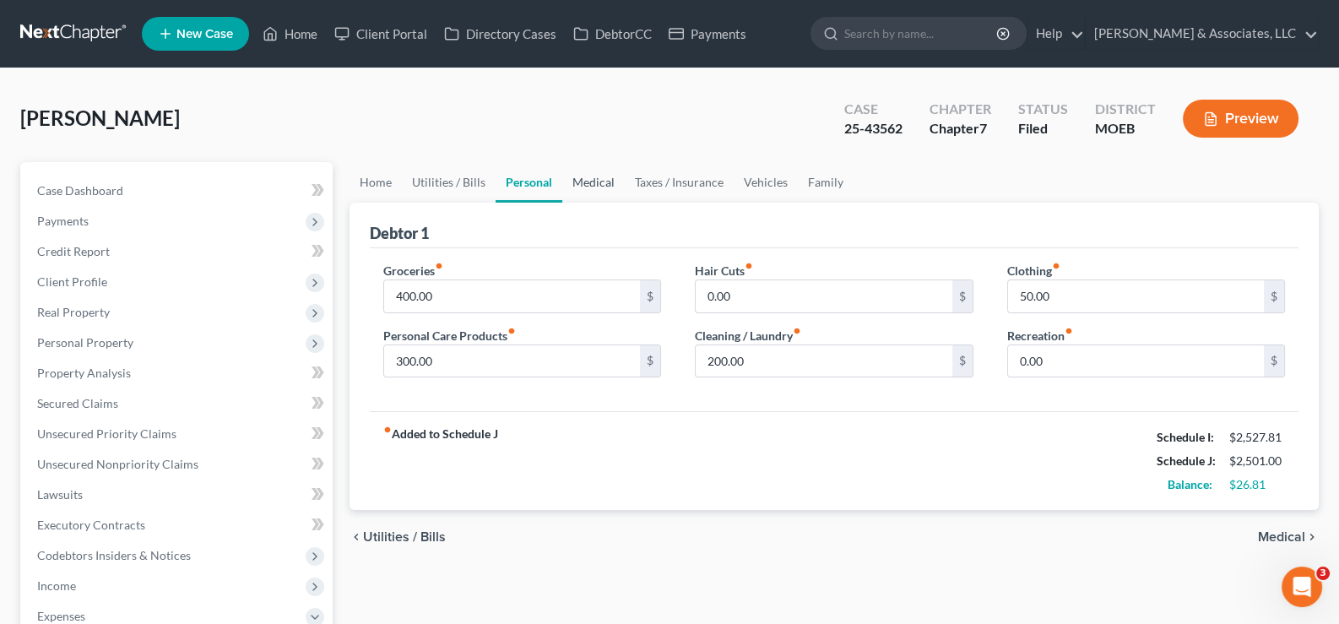
click at [600, 182] on link "Medical" at bounding box center [593, 182] width 62 height 41
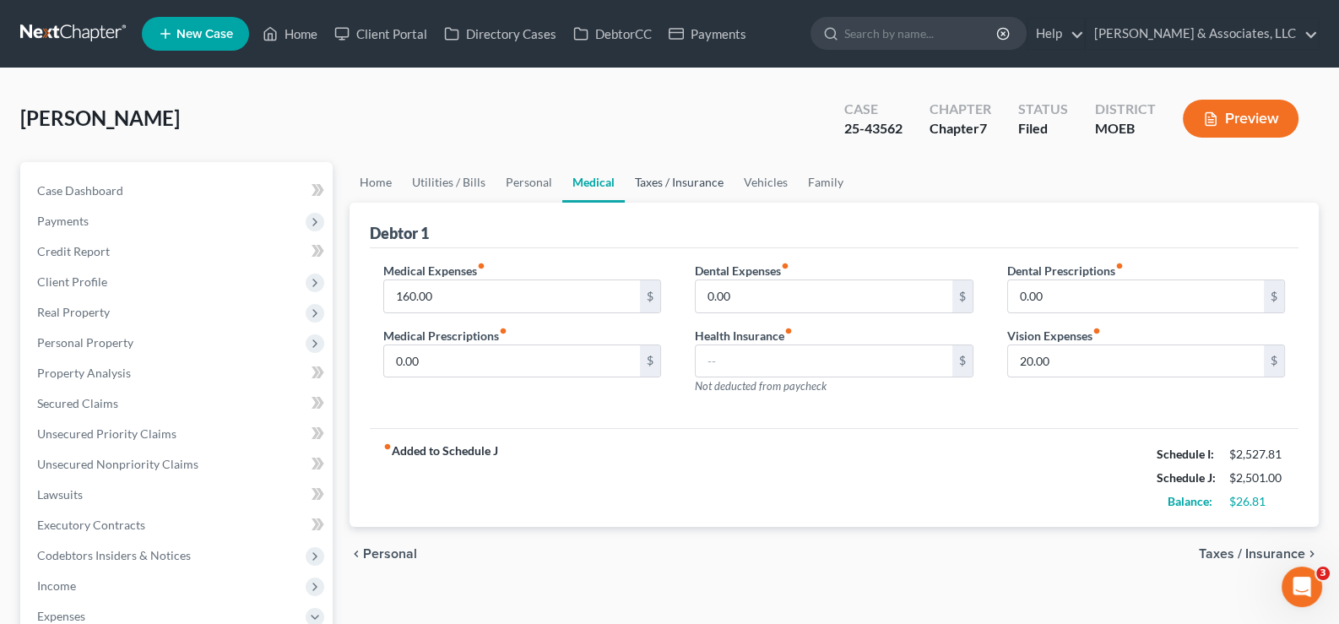
click at [663, 176] on link "Taxes / Insurance" at bounding box center [679, 182] width 109 height 41
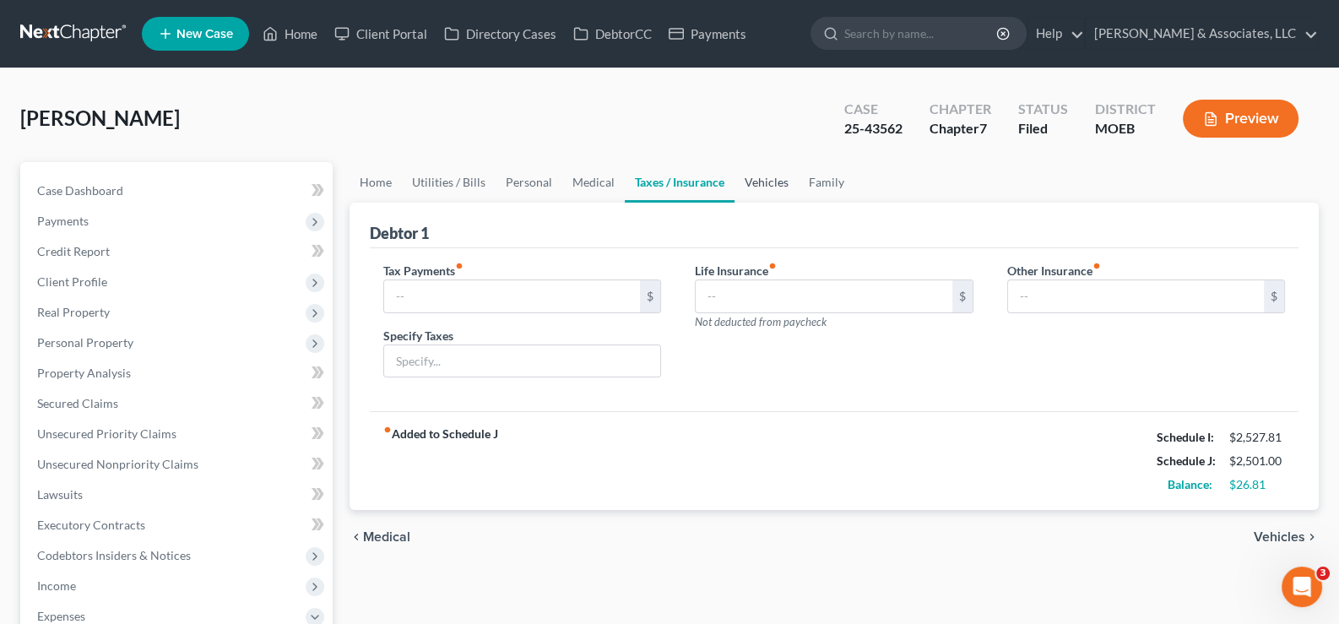
click at [764, 176] on link "Vehicles" at bounding box center [767, 182] width 64 height 41
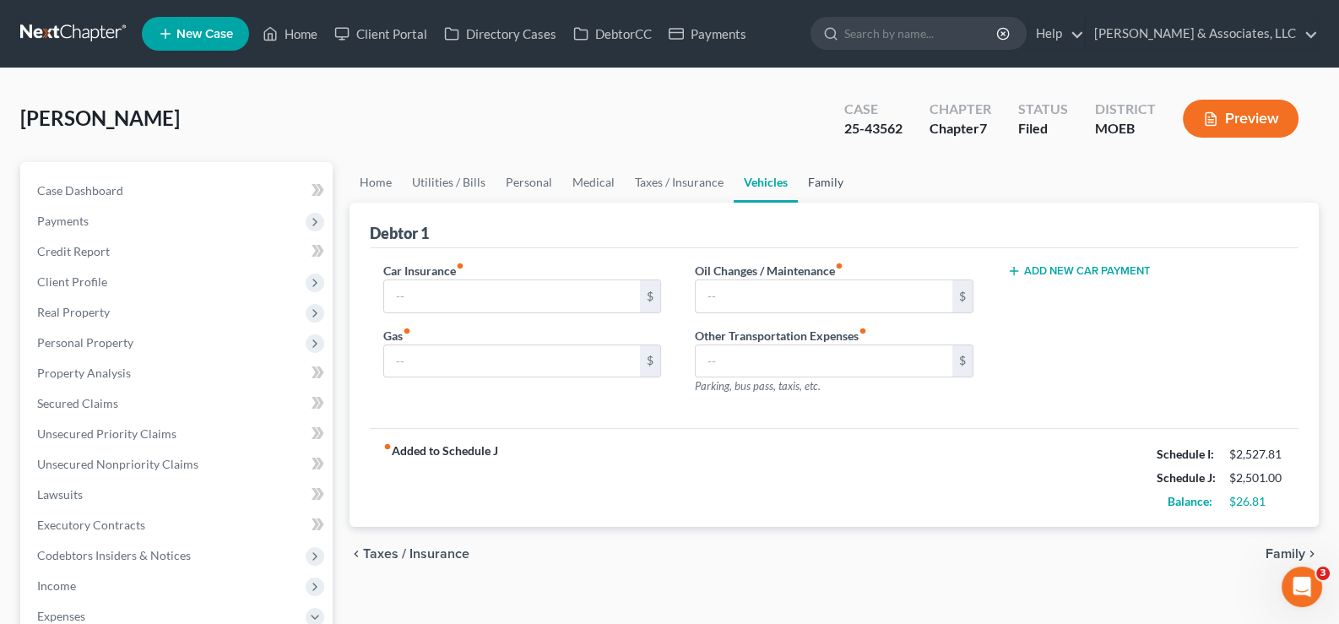
click at [834, 178] on link "Family" at bounding box center [826, 182] width 56 height 41
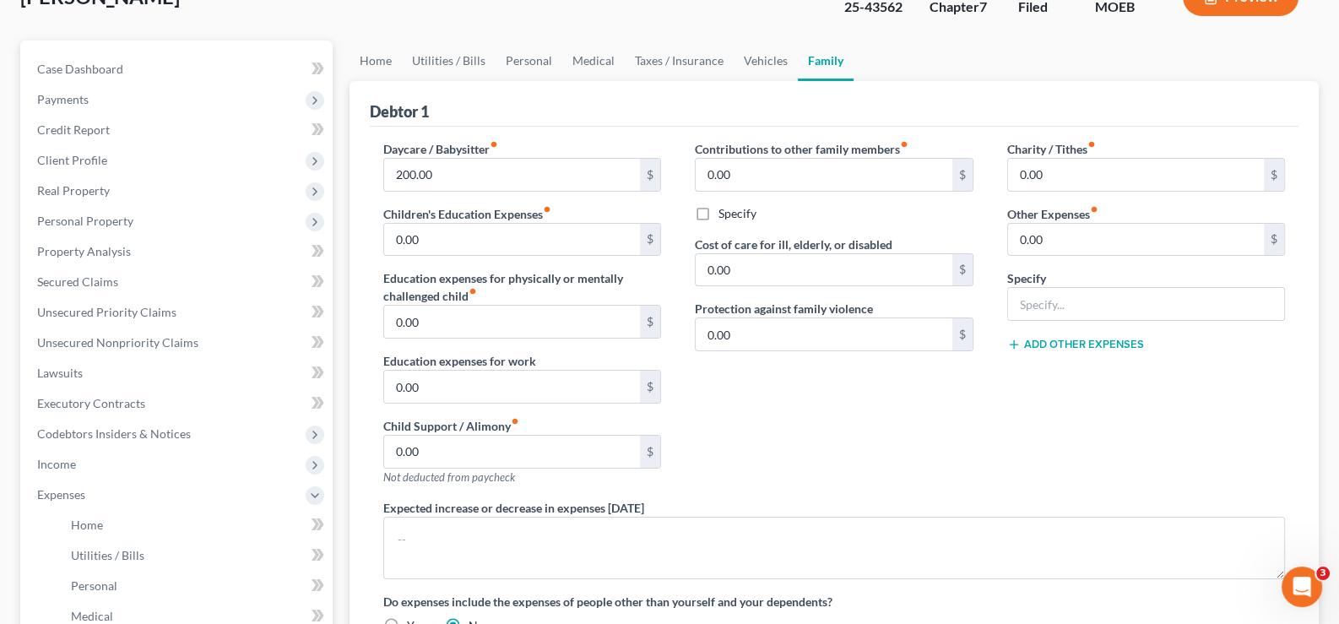
scroll to position [92, 0]
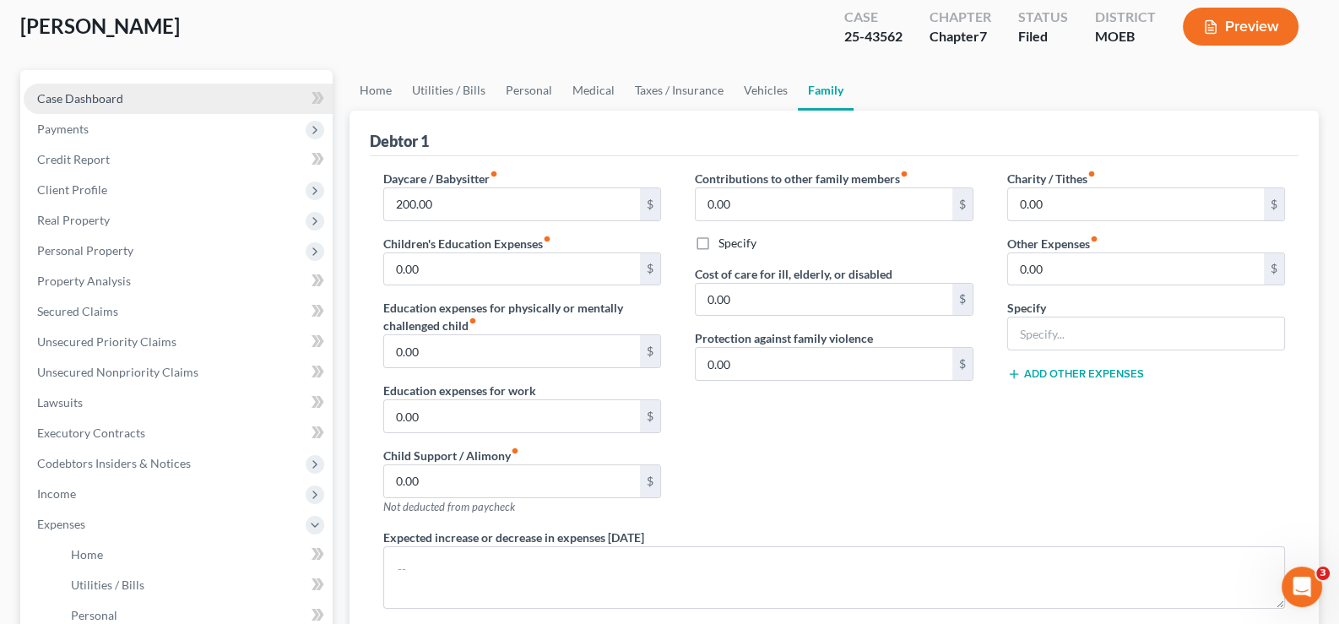
click at [63, 94] on span "Case Dashboard" at bounding box center [80, 98] width 86 height 14
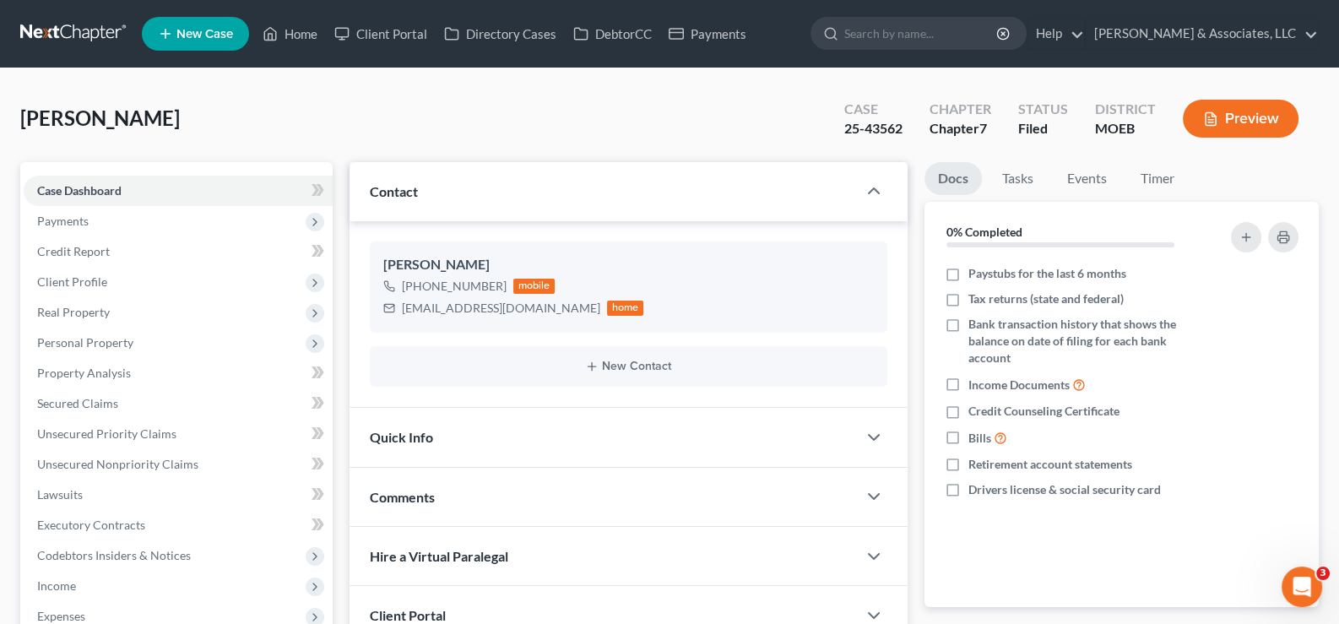
click at [217, 41] on span "New Case" at bounding box center [204, 34] width 57 height 13
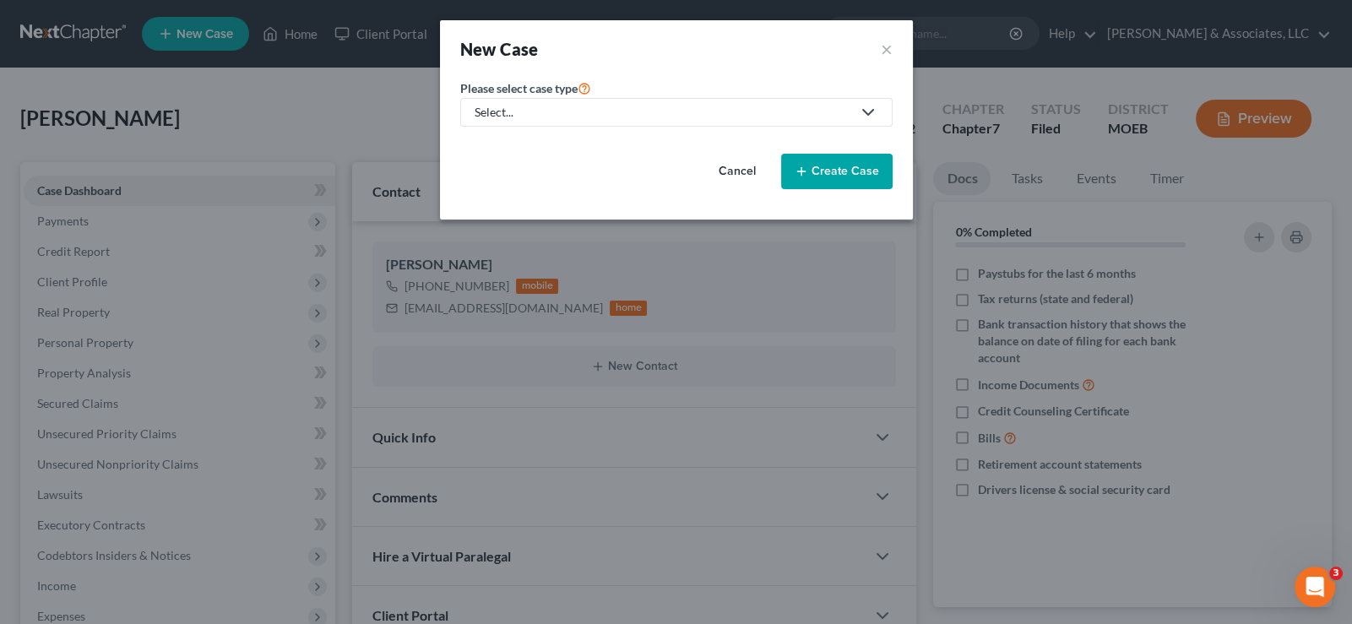
click at [502, 116] on div "Select..." at bounding box center [663, 112] width 377 height 17
click at [497, 176] on div "Criminal Law" at bounding box center [550, 170] width 148 height 17
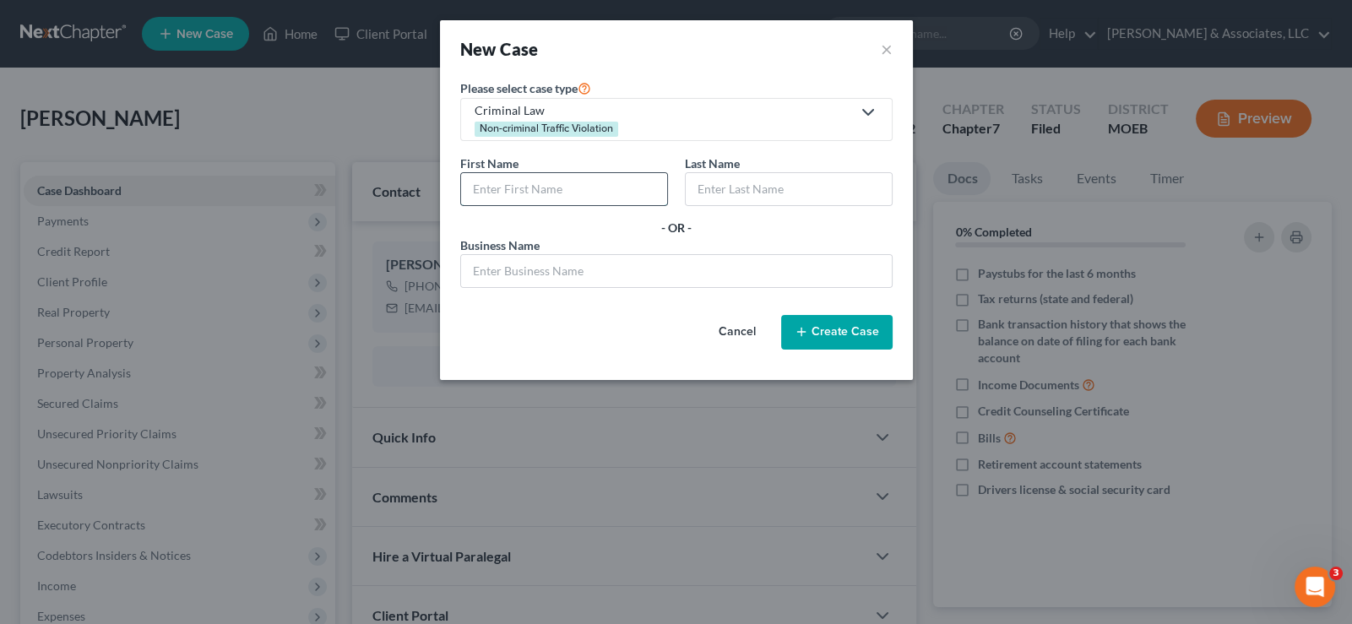
click at [560, 193] on input "text" at bounding box center [564, 189] width 206 height 32
paste input "[PERSON_NAME]"
type input "Jeselena"
click at [736, 193] on input "text" at bounding box center [789, 189] width 206 height 32
type input "[PERSON_NAME]"
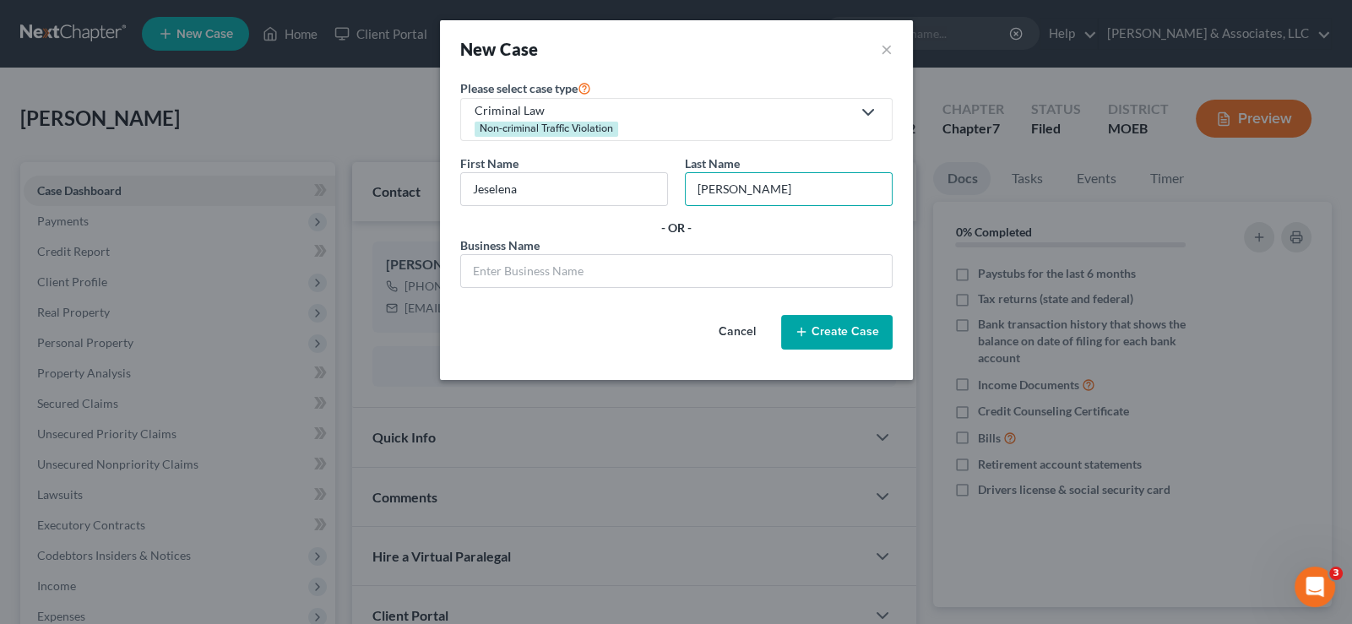
click at [856, 330] on button "Create Case" at bounding box center [836, 332] width 111 height 35
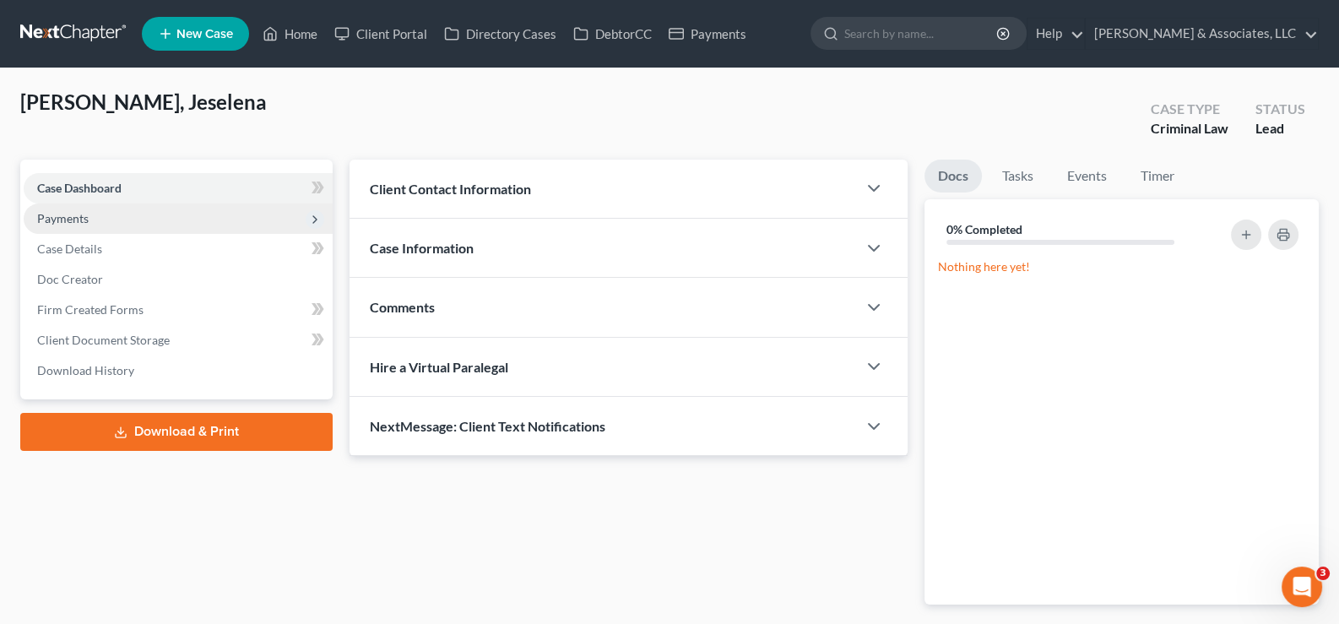
click at [79, 220] on span "Payments" at bounding box center [63, 218] width 52 height 14
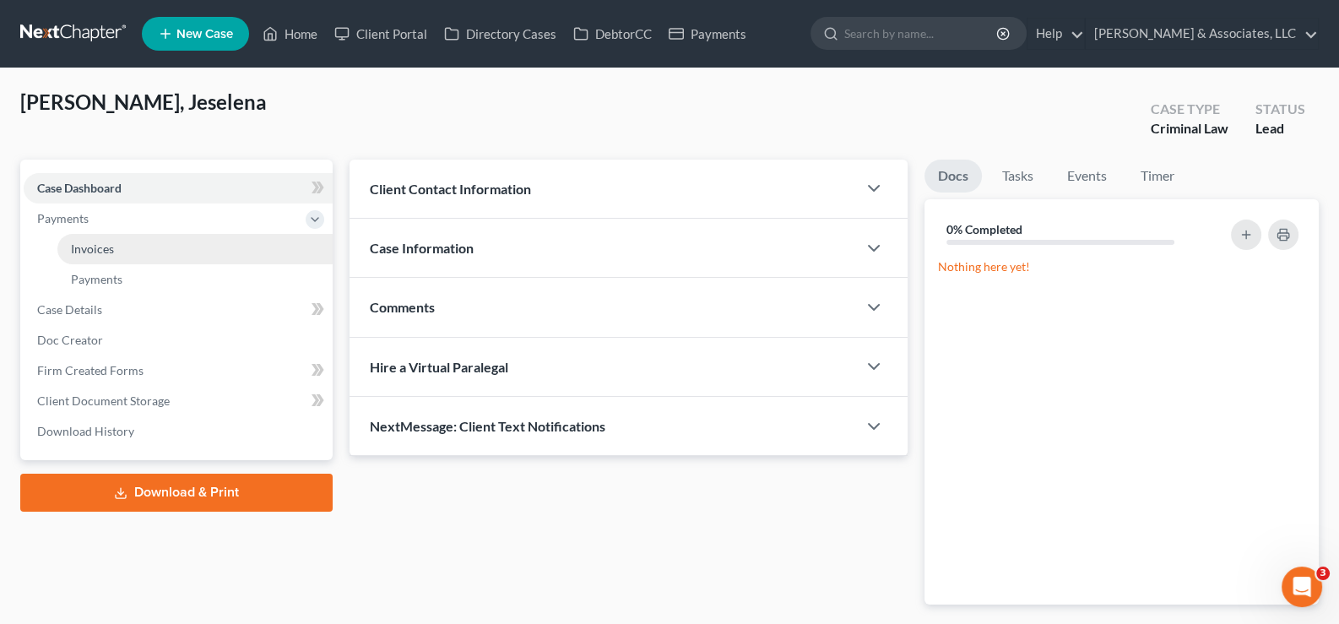
click at [101, 248] on span "Invoices" at bounding box center [92, 248] width 43 height 14
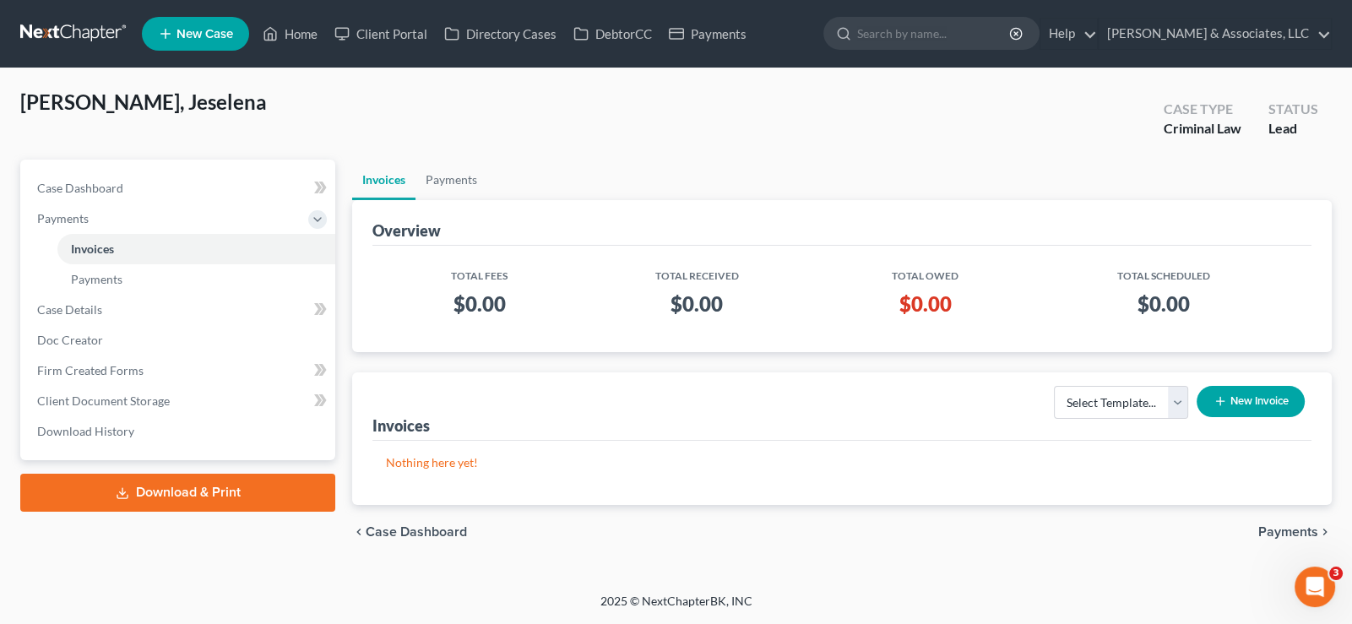
click at [1243, 400] on button "New Invoice" at bounding box center [1250, 401] width 108 height 31
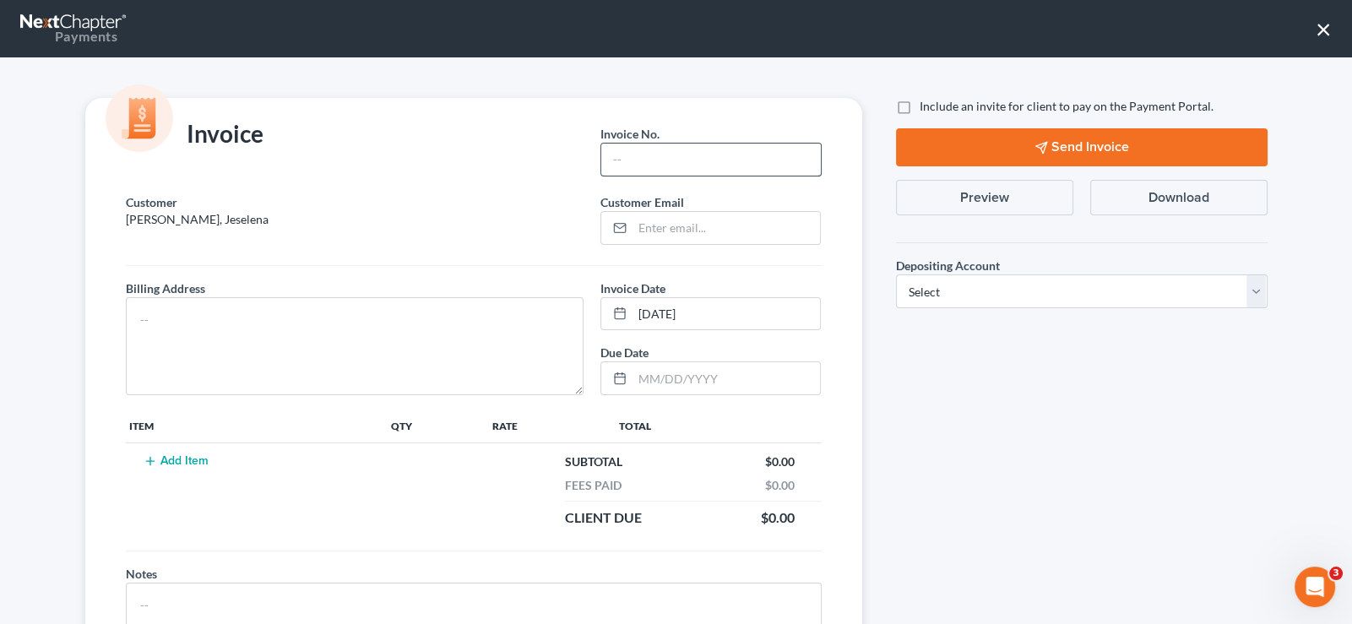
click at [671, 145] on input "text" at bounding box center [710, 160] width 219 height 32
click at [420, 320] on textarea at bounding box center [355, 346] width 458 height 98
paste textarea "[EMAIL_ADDRESS][DOMAIN_NAME]"
type textarea "[EMAIL_ADDRESS][DOMAIN_NAME]"
drag, startPoint x: 284, startPoint y: 326, endPoint x: 45, endPoint y: 332, distance: 239.0
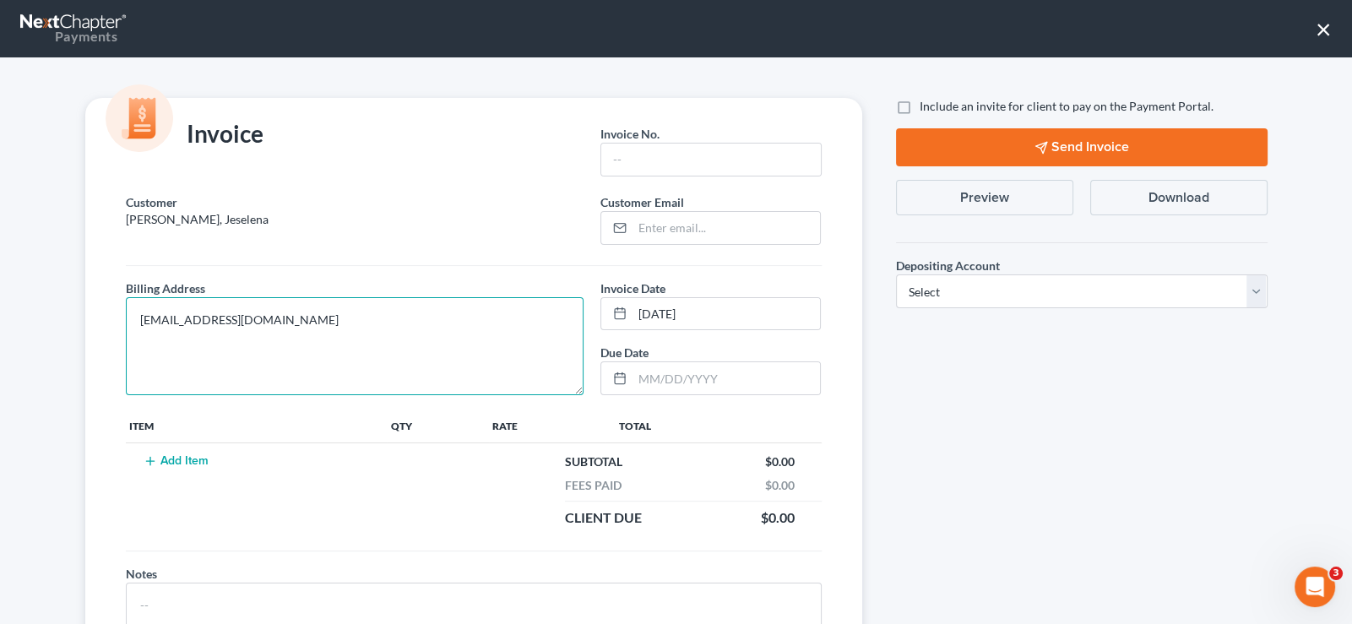
click at [45, 332] on div "Invoice Invoice No. * Customer [PERSON_NAME], Jeselena Customer Email * Billing…" at bounding box center [676, 340] width 1352 height 567
type textarea "na"
click at [689, 234] on input "email" at bounding box center [725, 228] width 187 height 32
paste input "[EMAIL_ADDRESS][DOMAIN_NAME]"
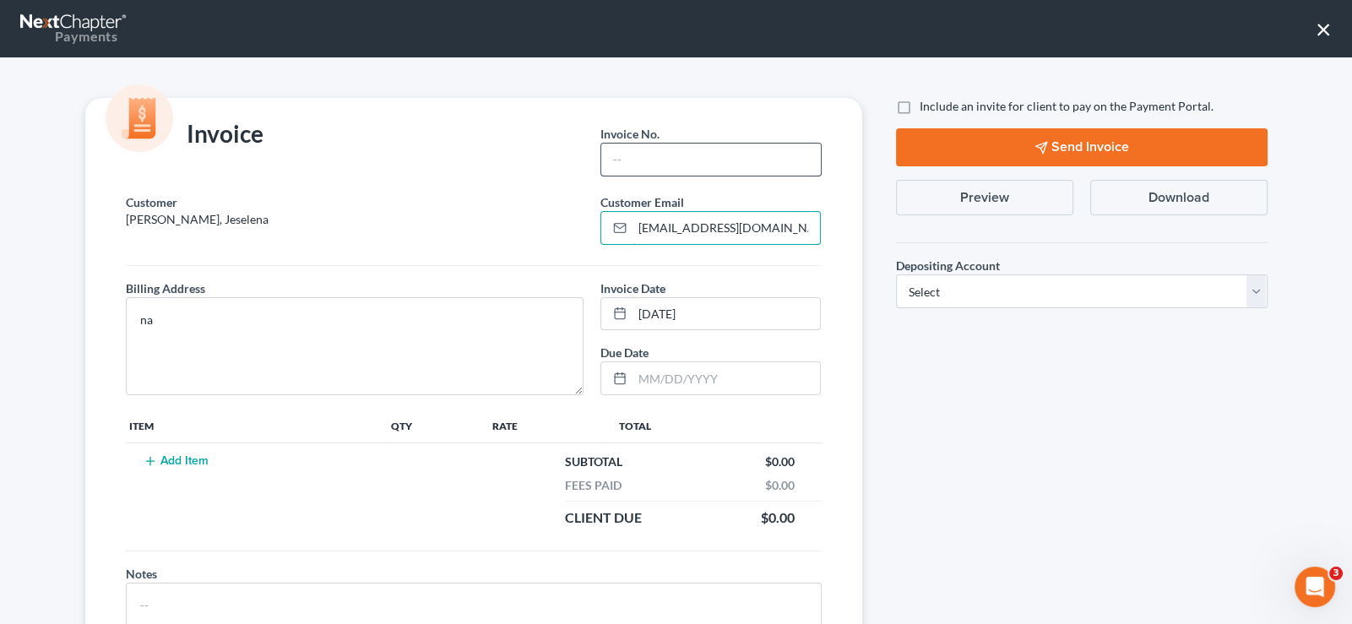
type input "[EMAIL_ADDRESS][DOMAIN_NAME]"
click at [632, 151] on input "text" at bounding box center [710, 160] width 219 height 32
type input "778"
click at [920, 108] on label "Include an invite for client to pay on the Payment Portal." at bounding box center [1067, 106] width 294 height 17
click at [926, 108] on input "Include an invite for client to pay on the Payment Portal." at bounding box center [931, 103] width 11 height 11
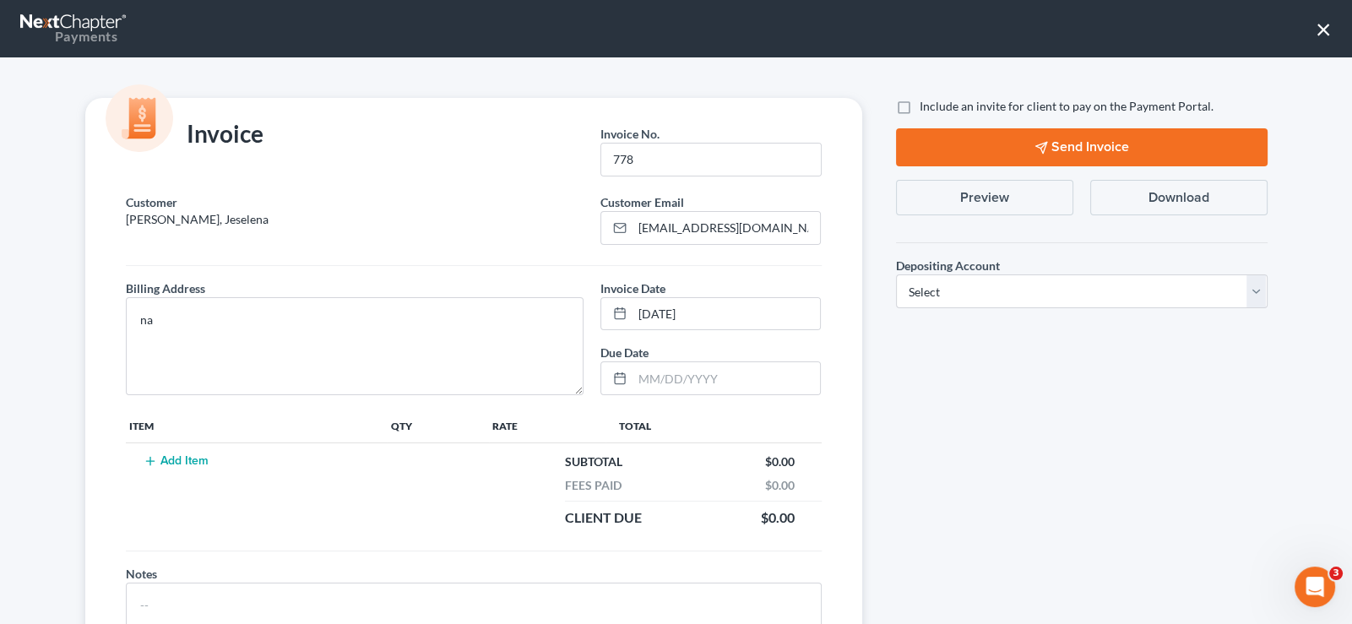
checkbox input "true"
click at [145, 461] on icon "button" at bounding box center [151, 461] width 14 height 14
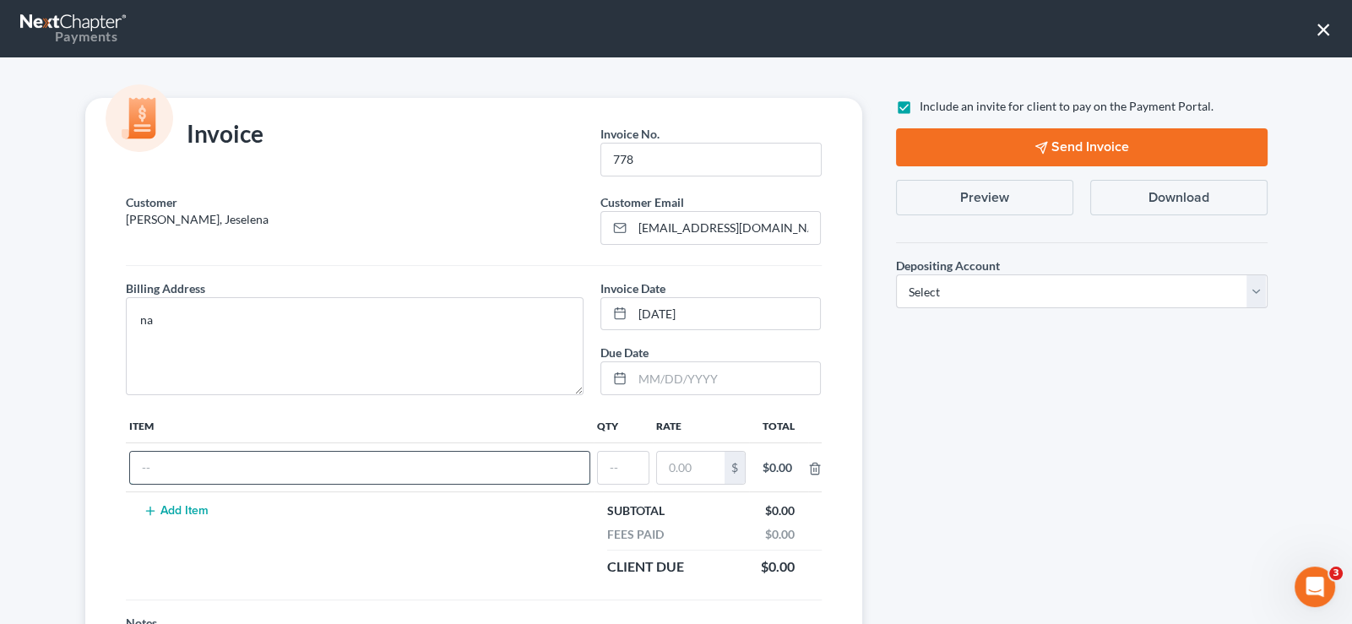
click at [175, 474] on input "text" at bounding box center [359, 468] width 459 height 32
type input "Traffic tickets"
click at [627, 476] on input "text" at bounding box center [623, 468] width 51 height 32
type input "1"
click at [697, 480] on input "text" at bounding box center [691, 468] width 68 height 32
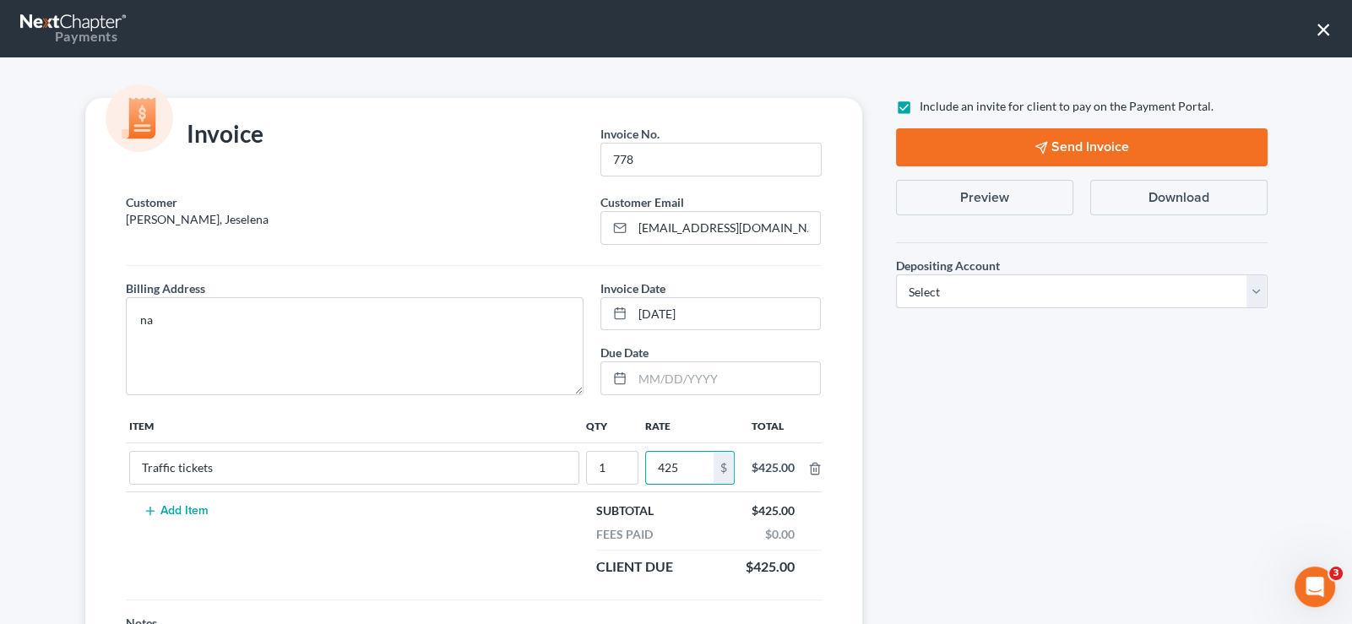
type input "425"
click at [1066, 145] on button "Send Invoice" at bounding box center [1082, 147] width 372 height 38
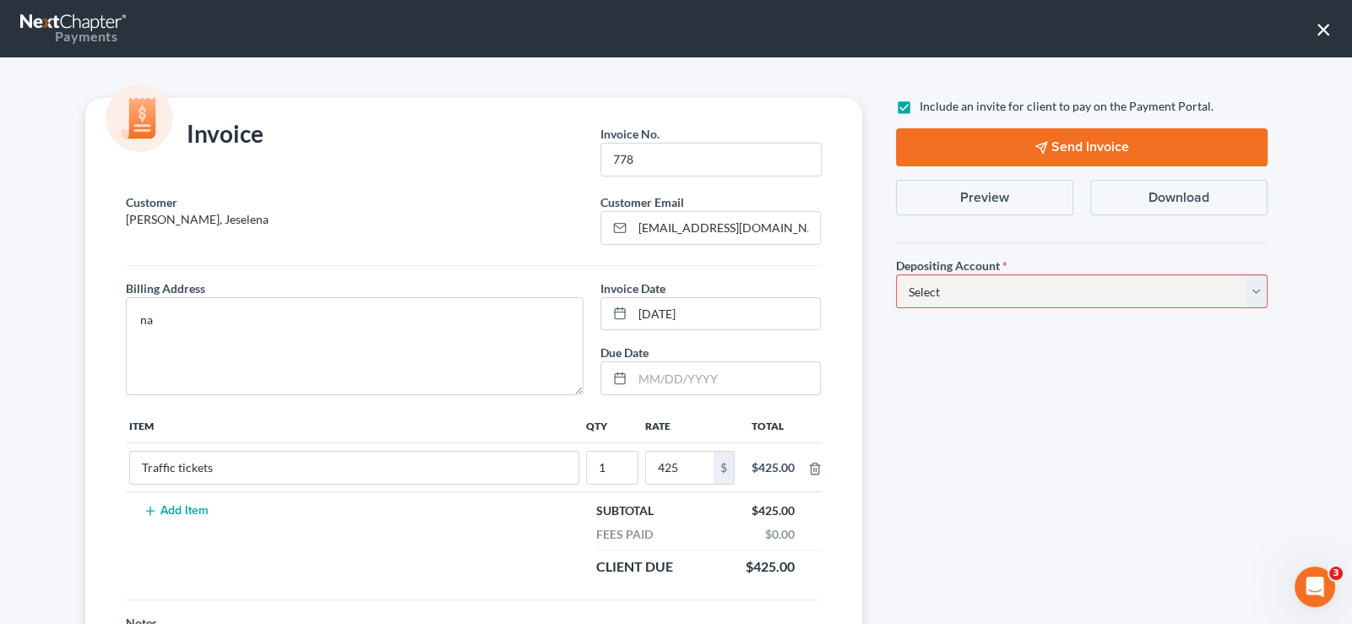
click at [936, 285] on select "Select Operation Trust" at bounding box center [1082, 291] width 372 height 34
select select "0"
click at [896, 274] on select "Select Operation Trust" at bounding box center [1082, 291] width 372 height 34
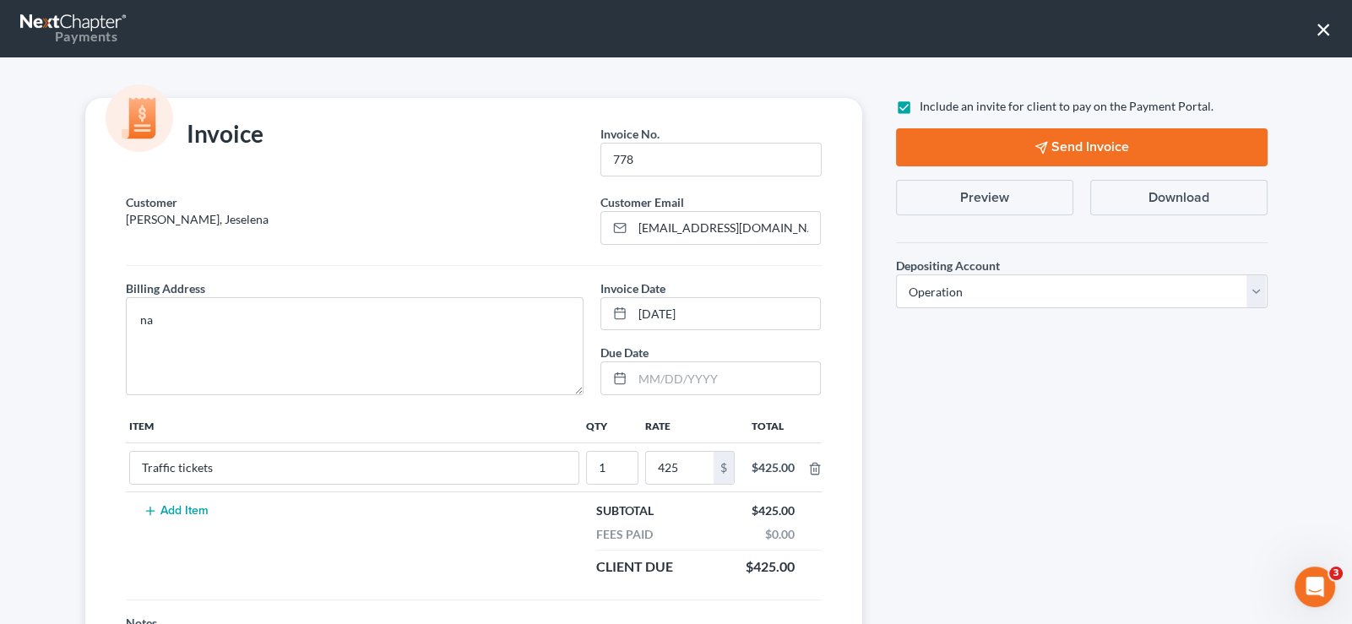
click at [1052, 143] on button "Send Invoice" at bounding box center [1082, 147] width 372 height 38
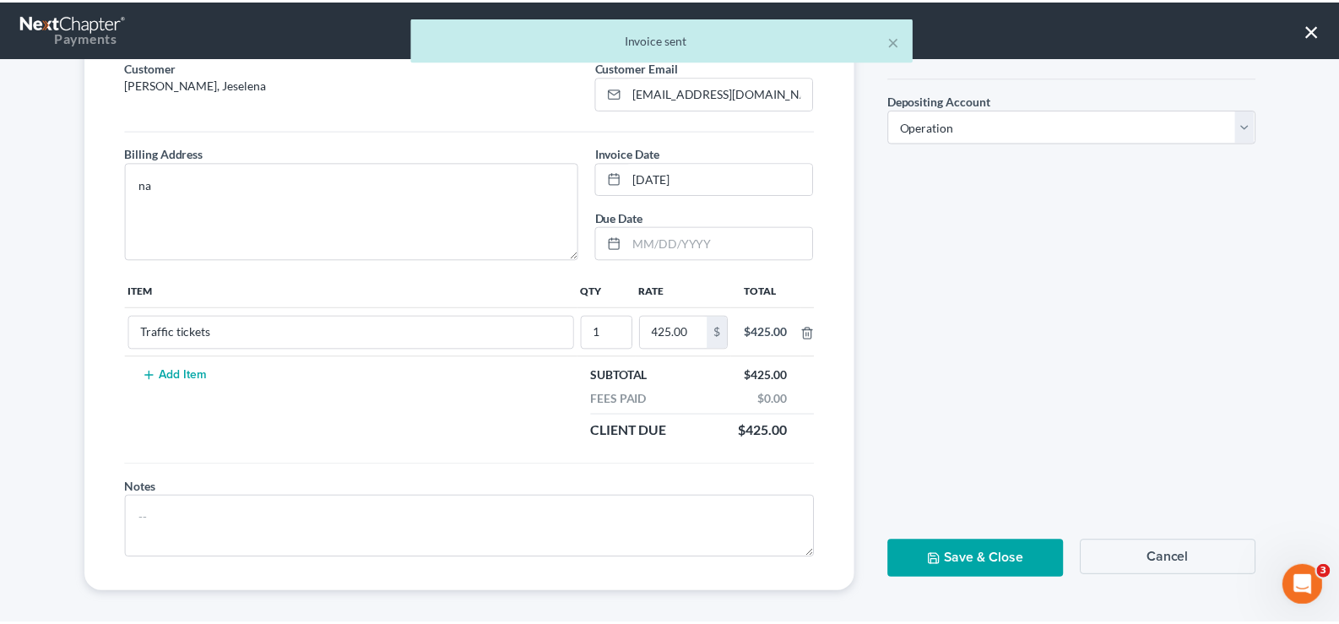
scroll to position [141, 0]
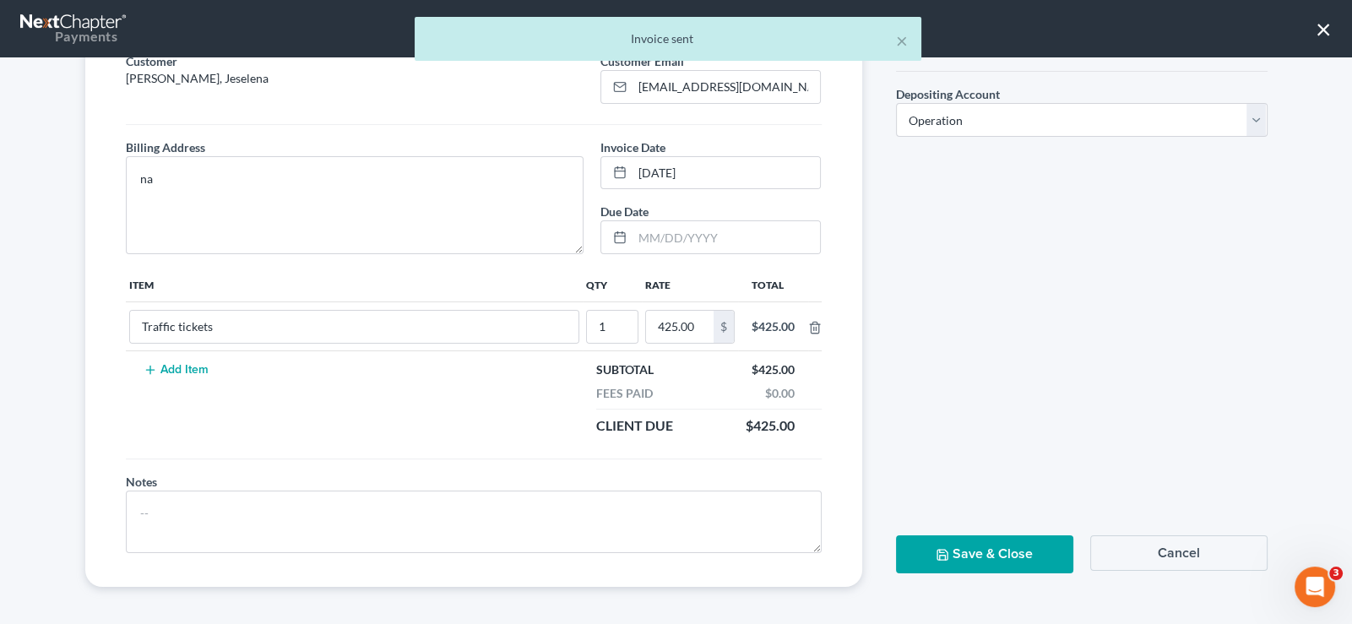
click at [983, 565] on button "Save & Close" at bounding box center [984, 554] width 177 height 38
